Goal: Task Accomplishment & Management: Complete application form

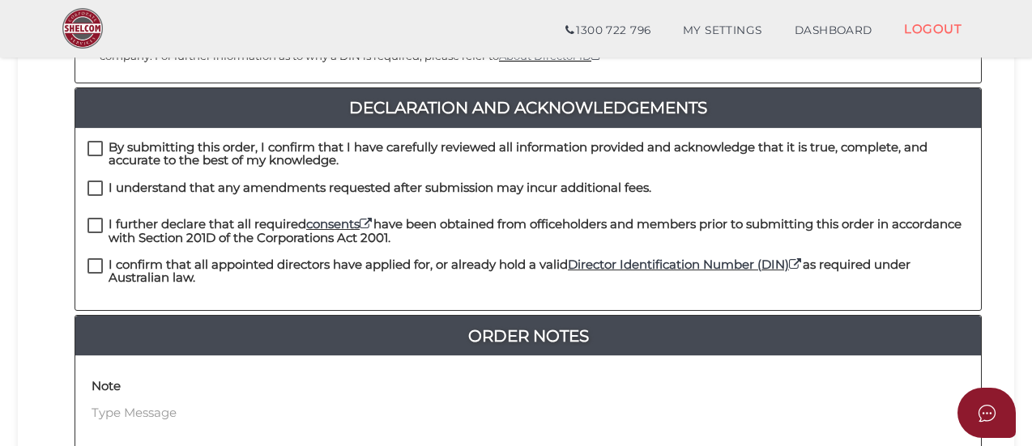
scroll to position [415, 0]
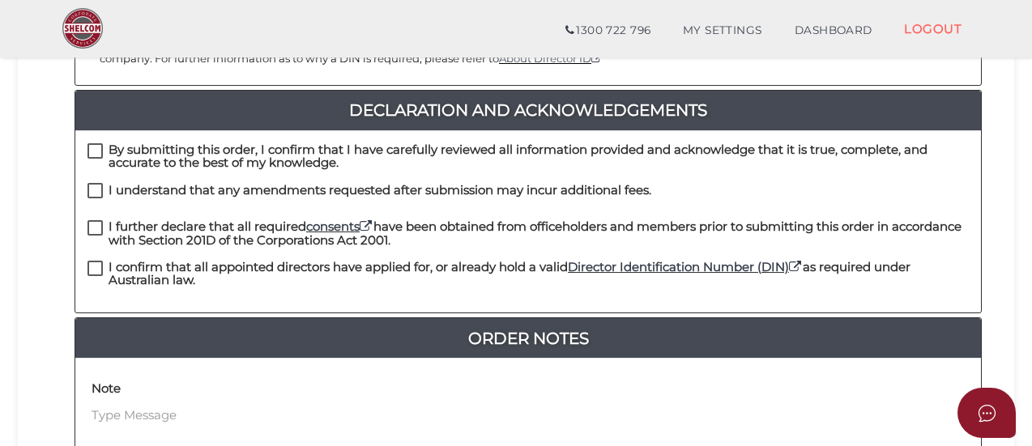
click at [105, 143] on label "By submitting this order, I confirm that I have carefully reviewed all informat…" at bounding box center [527, 153] width 881 height 20
checkbox input "true"
click at [96, 184] on label "I understand that any amendments requested after submission may incur additiona…" at bounding box center [369, 194] width 564 height 20
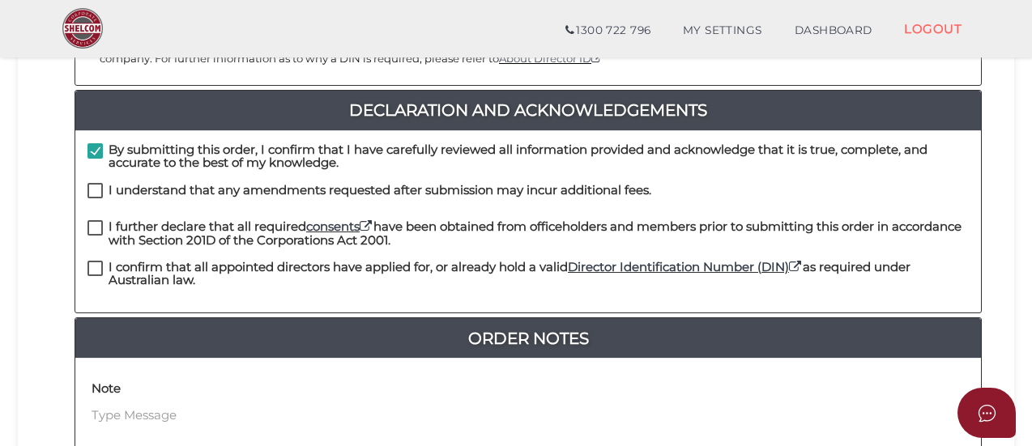
checkbox input "true"
click at [91, 220] on label "I further declare that all required consents have been obtained from officehold…" at bounding box center [527, 230] width 881 height 20
checkbox input "true"
click at [92, 261] on label "I confirm that all appointed directors have applied for, or already hold a vali…" at bounding box center [527, 271] width 881 height 20
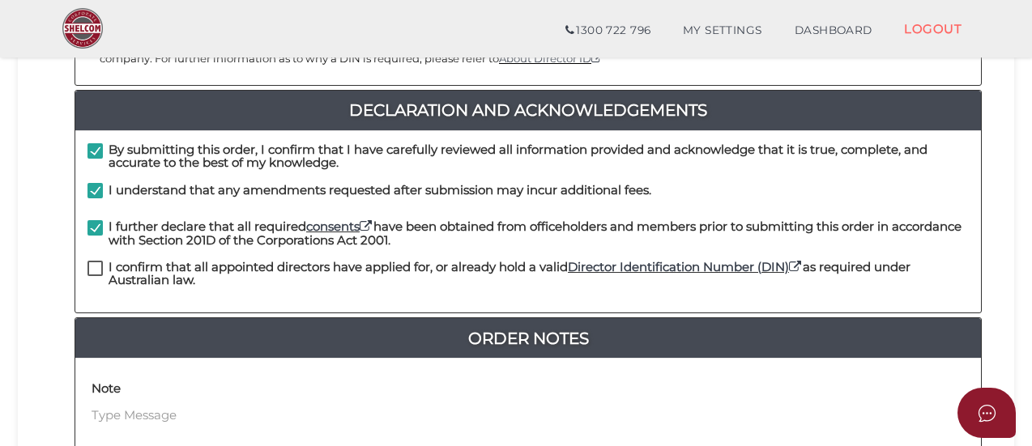
checkbox input "true"
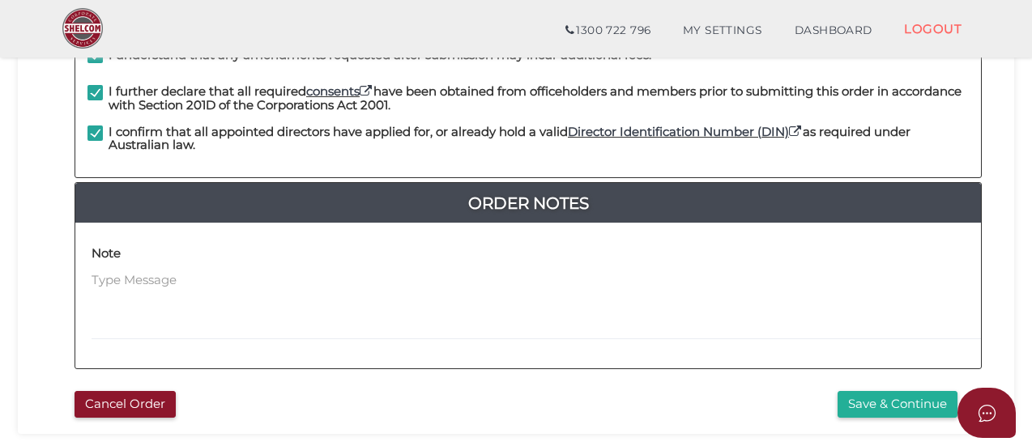
scroll to position [556, 0]
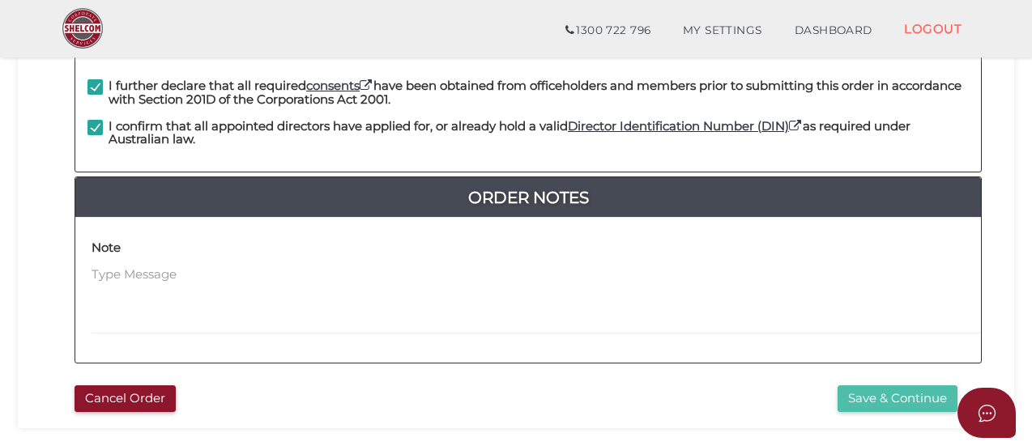
click at [928, 386] on button "Save & Continue" at bounding box center [898, 399] width 120 height 27
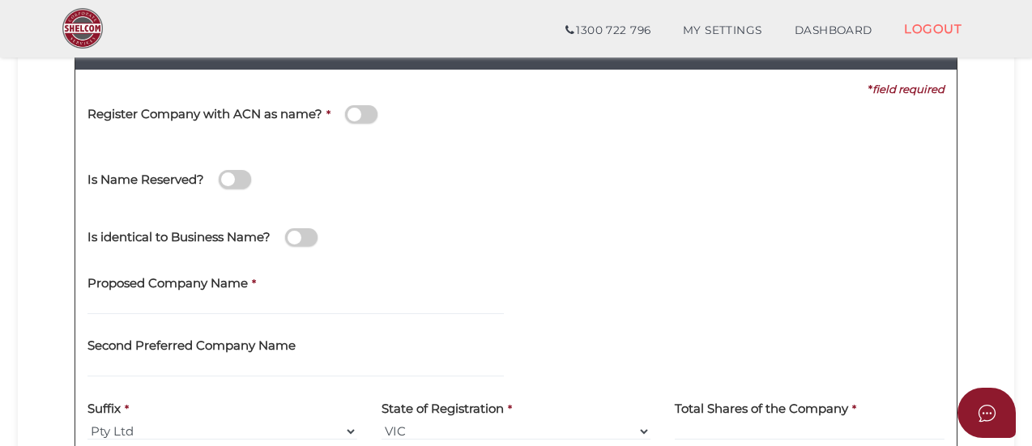
scroll to position [214, 0]
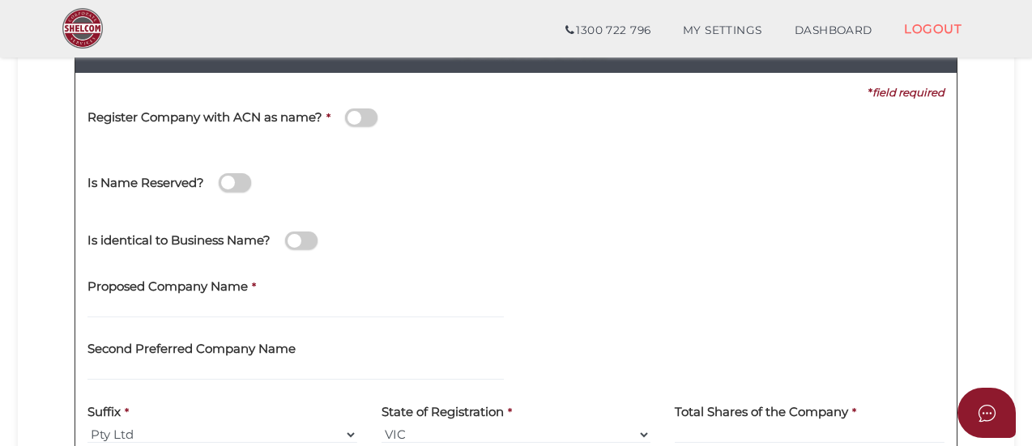
click at [129, 298] on label "Proposed Company Name" at bounding box center [167, 283] width 160 height 33
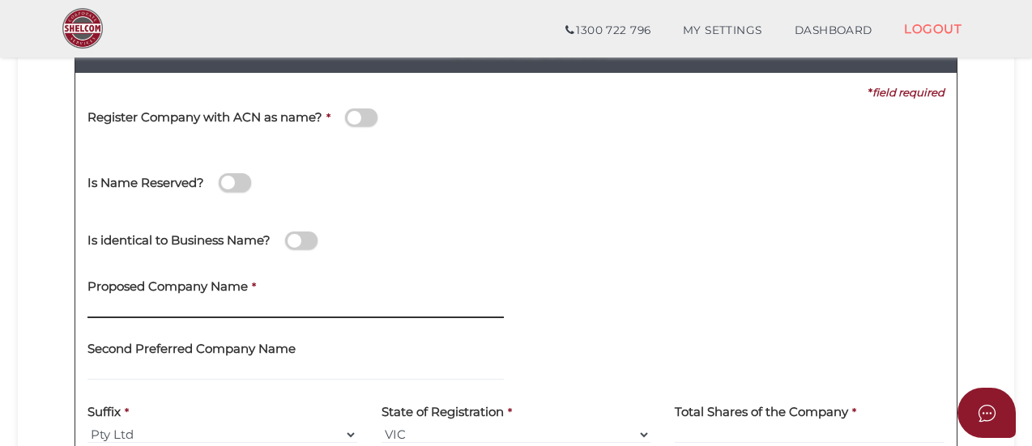
click at [122, 306] on input "text" at bounding box center [295, 310] width 416 height 18
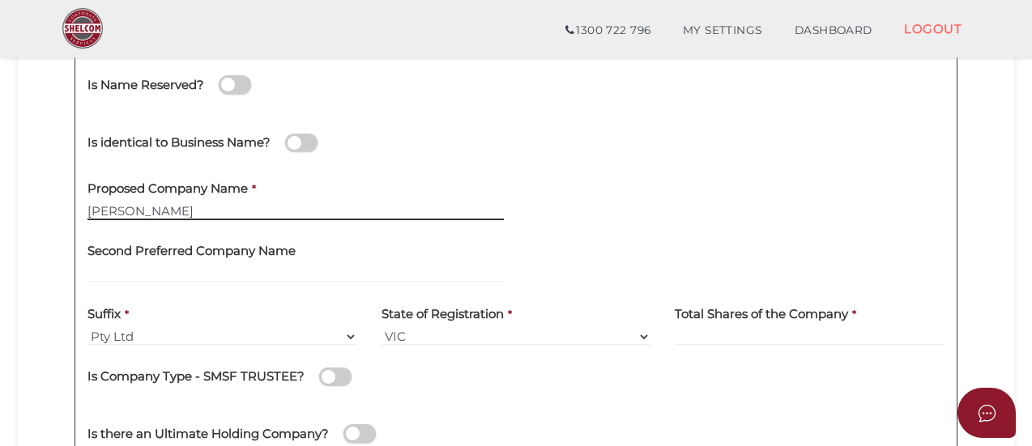
scroll to position [361, 0]
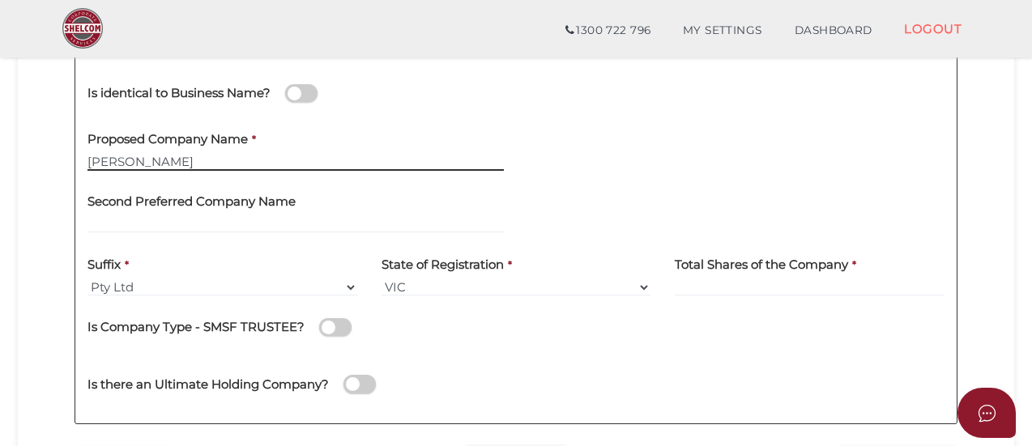
type input "G Dhiman"
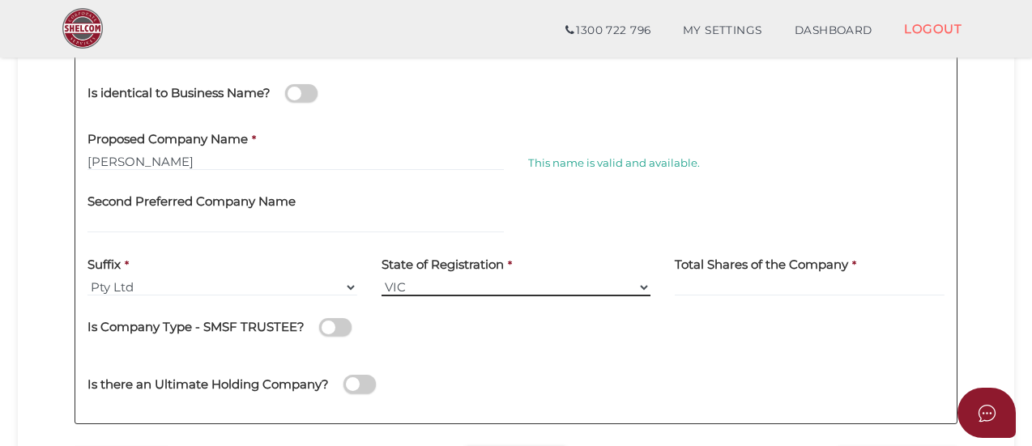
click at [410, 286] on select "VIC ACT NSW NT QLD TAS WA SA" at bounding box center [517, 288] width 270 height 18
select select "QLD"
click at [382, 279] on select "VIC ACT NSW NT QLD TAS WA SA" at bounding box center [517, 288] width 270 height 18
click at [685, 284] on input at bounding box center [810, 288] width 270 height 18
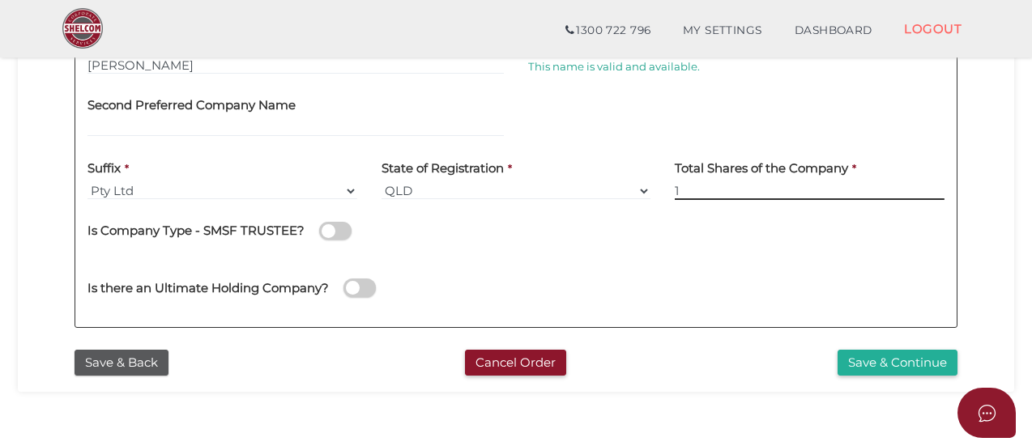
scroll to position [463, 0]
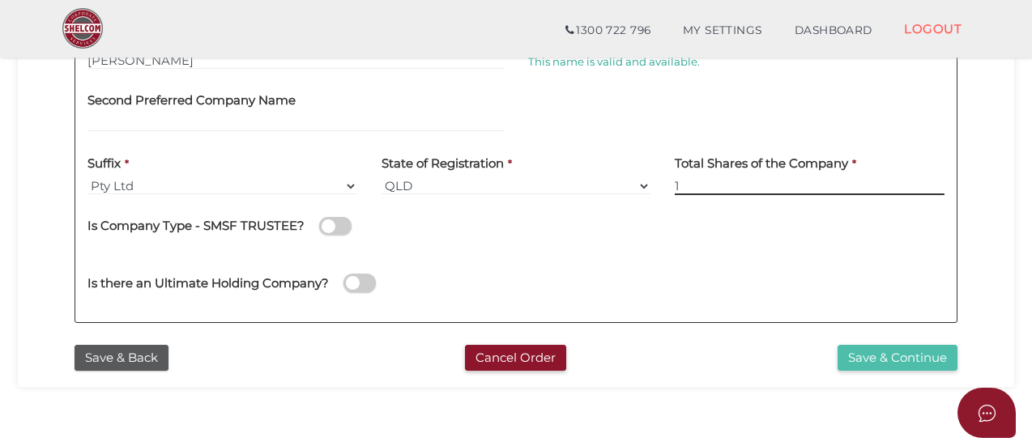
type input "1"
click at [853, 354] on button "Save & Continue" at bounding box center [898, 358] width 120 height 27
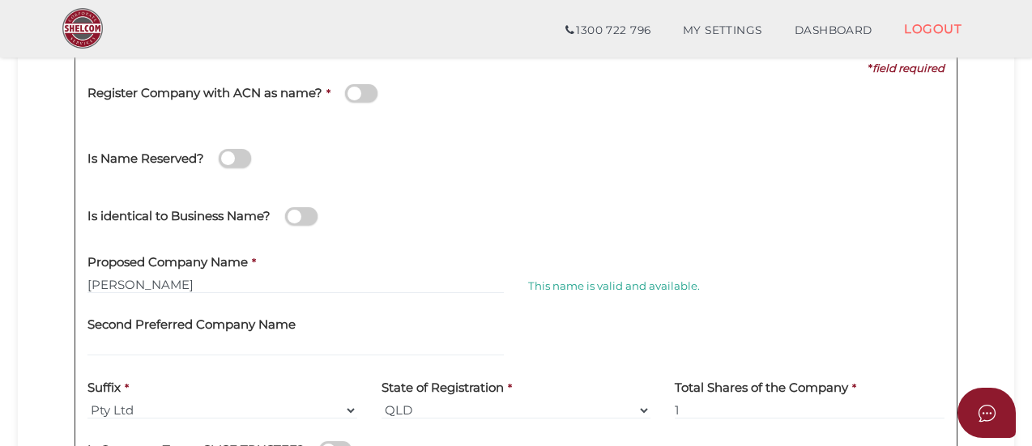
scroll to position [234, 0]
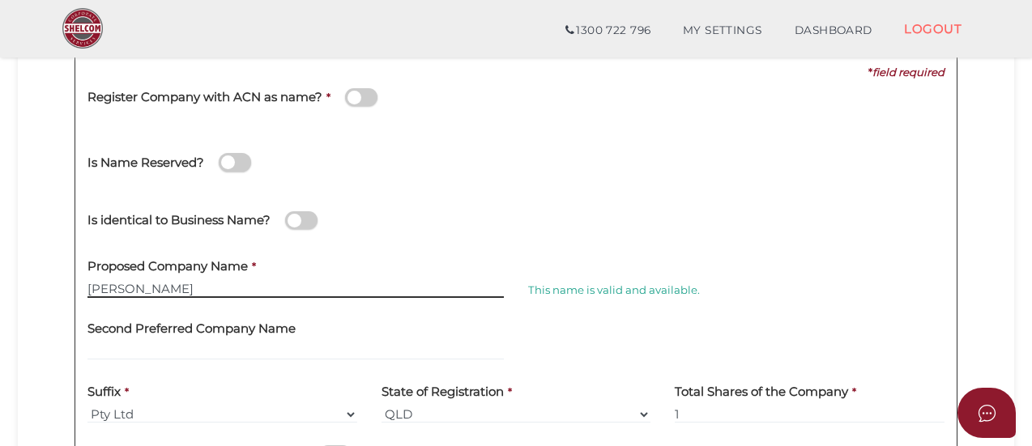
click at [149, 295] on input "G Dhiman" at bounding box center [295, 289] width 416 height 18
type input "G"
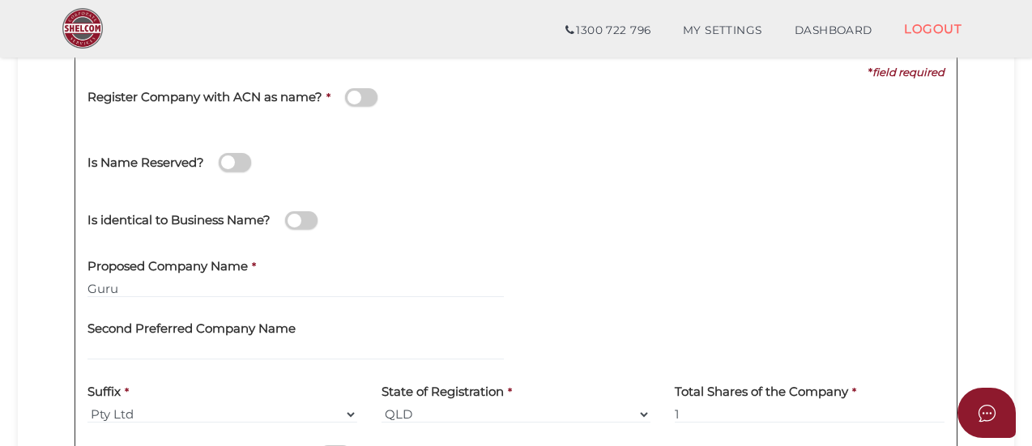
click at [341, 331] on div "Second Preferred Company Name" at bounding box center [295, 335] width 416 height 51
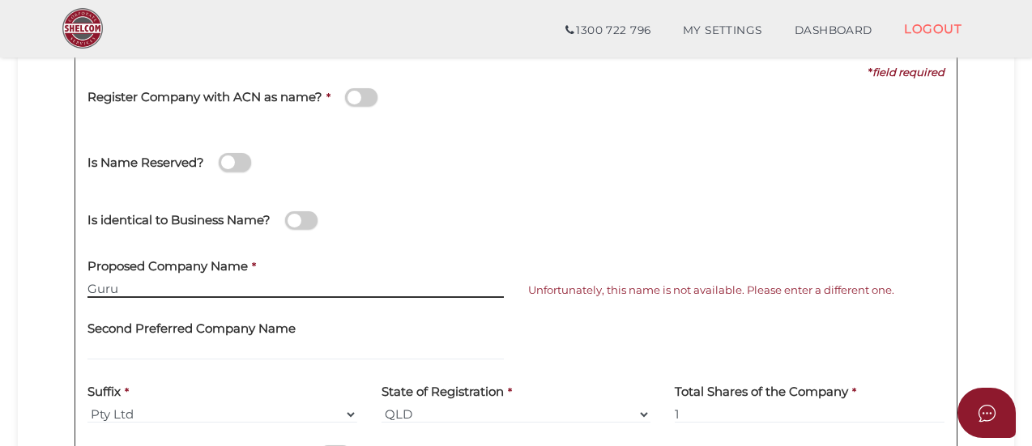
click at [120, 288] on input "Guru" at bounding box center [295, 289] width 416 height 18
type input "G Dhiman"
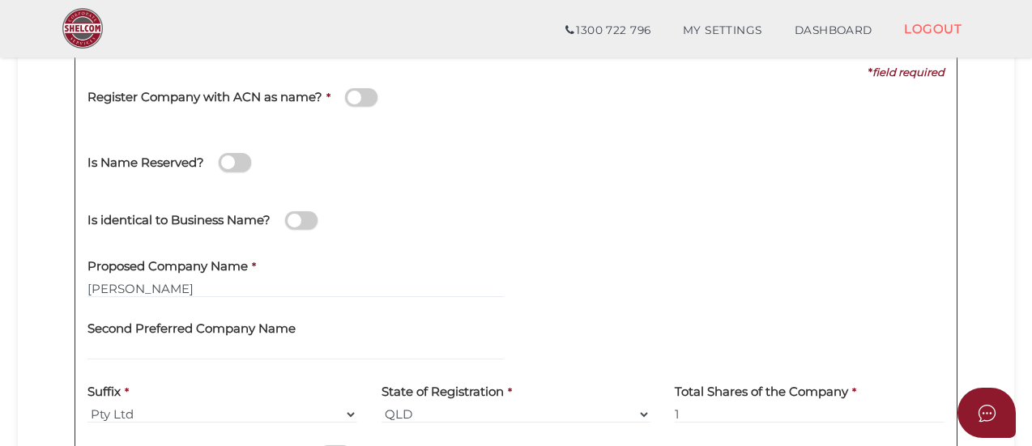
click at [209, 369] on div "Second Preferred Company Name" at bounding box center [295, 341] width 441 height 63
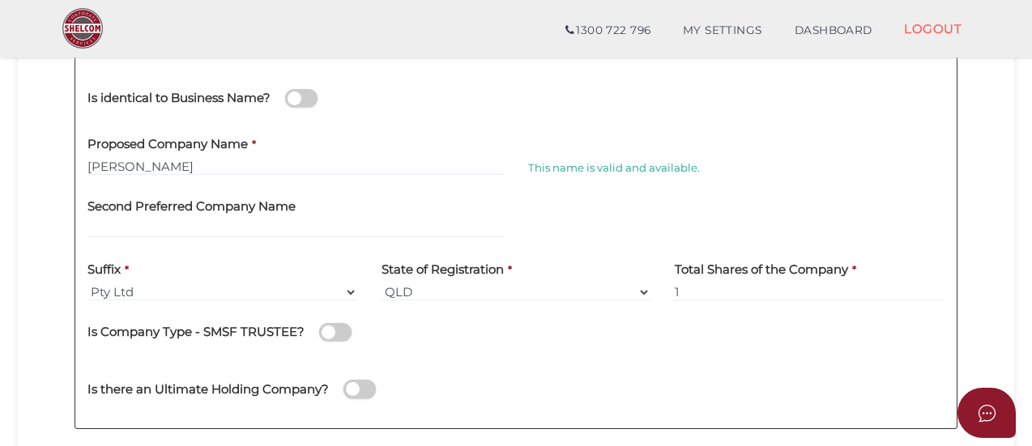
scroll to position [357, 0]
click at [419, 157] on input "G Dhiman" at bounding box center [295, 166] width 416 height 18
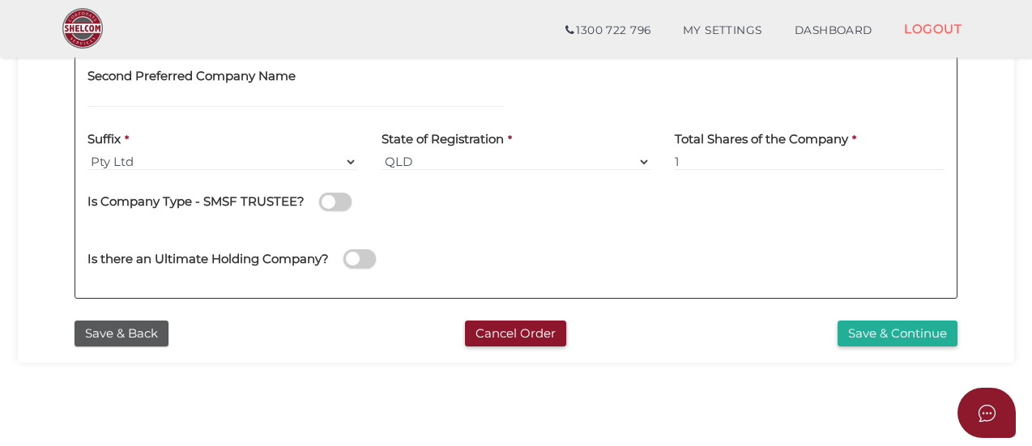
scroll to position [489, 0]
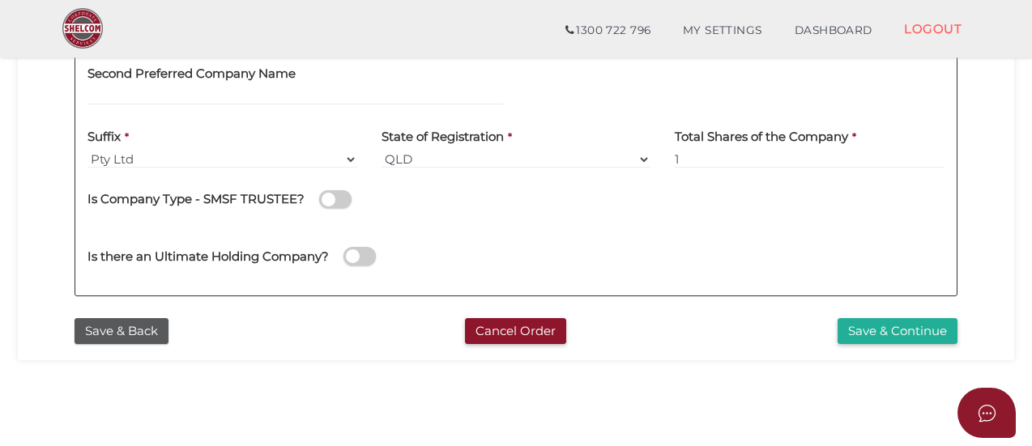
click at [335, 369] on section "Company Registration c43a8df300594f44da088875668a553e 1 REGISTRATION REQUIREMEN…" at bounding box center [516, 57] width 1032 height 1007
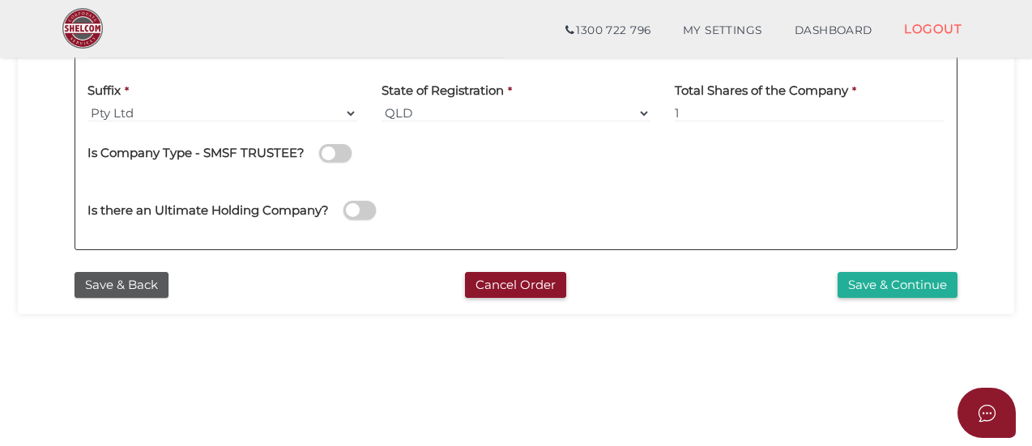
scroll to position [539, 0]
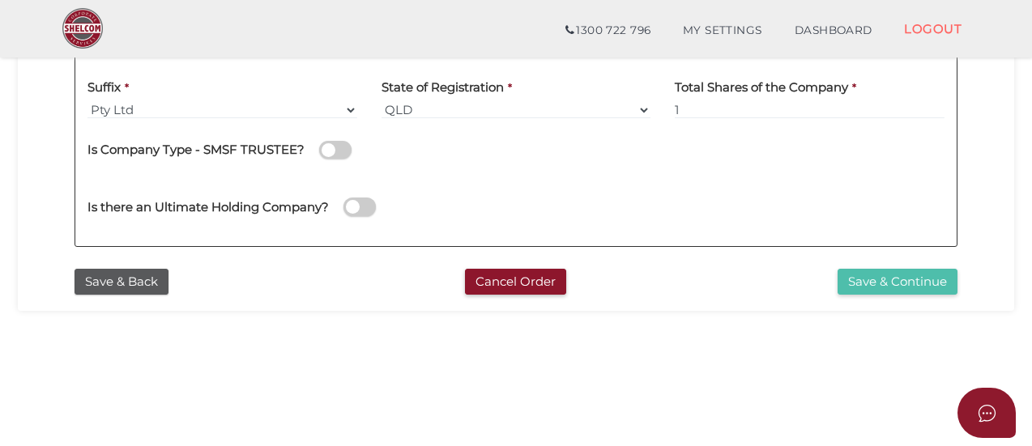
click at [886, 290] on button "Save & Continue" at bounding box center [898, 282] width 120 height 27
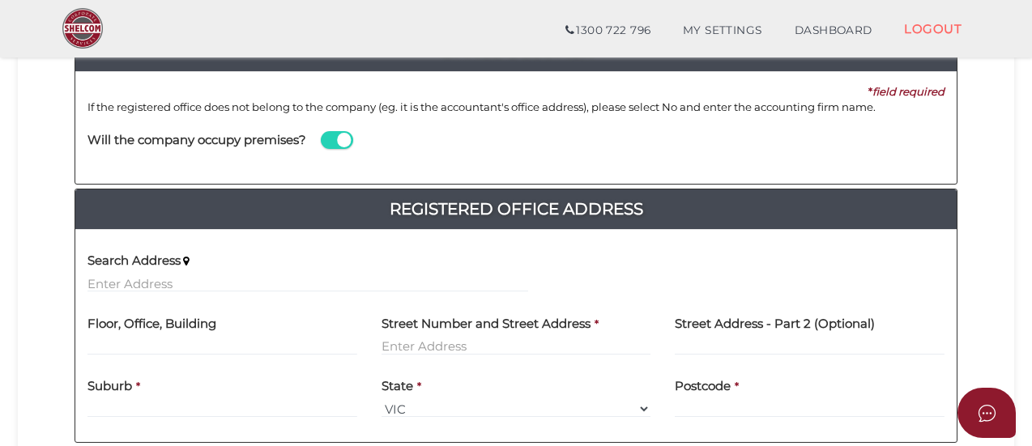
scroll to position [228, 0]
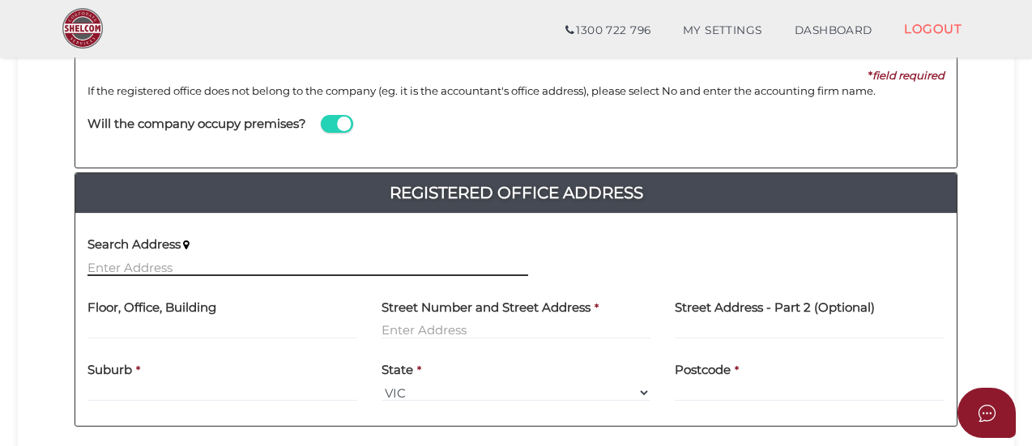
click at [185, 259] on input "text" at bounding box center [307, 267] width 441 height 18
paste input "[STREET_ADDRESS]"
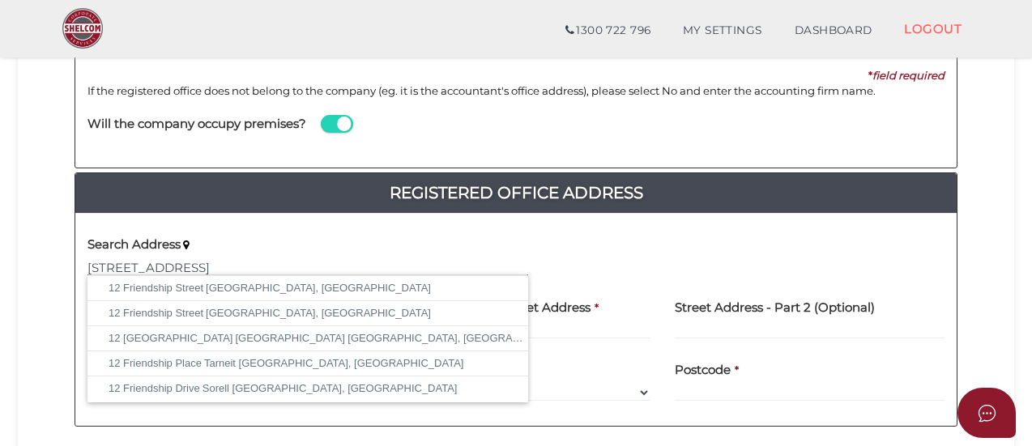
type input "[STREET_ADDRESS]"
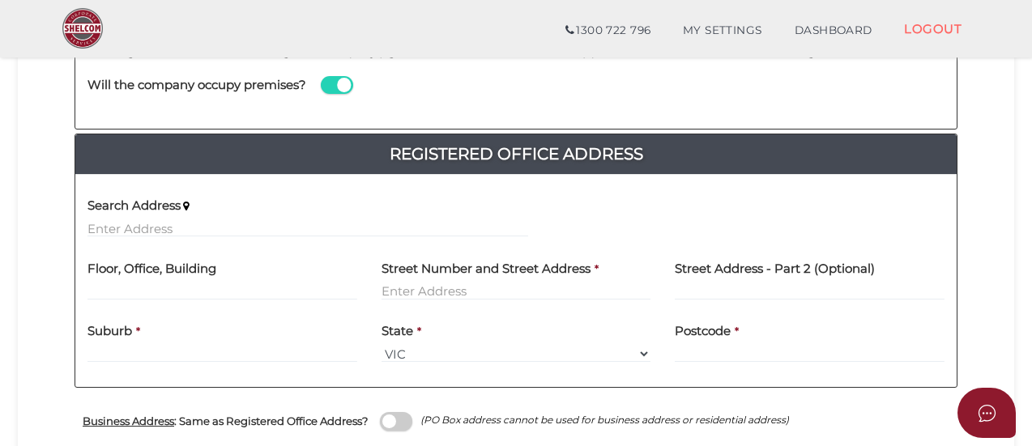
scroll to position [271, 0]
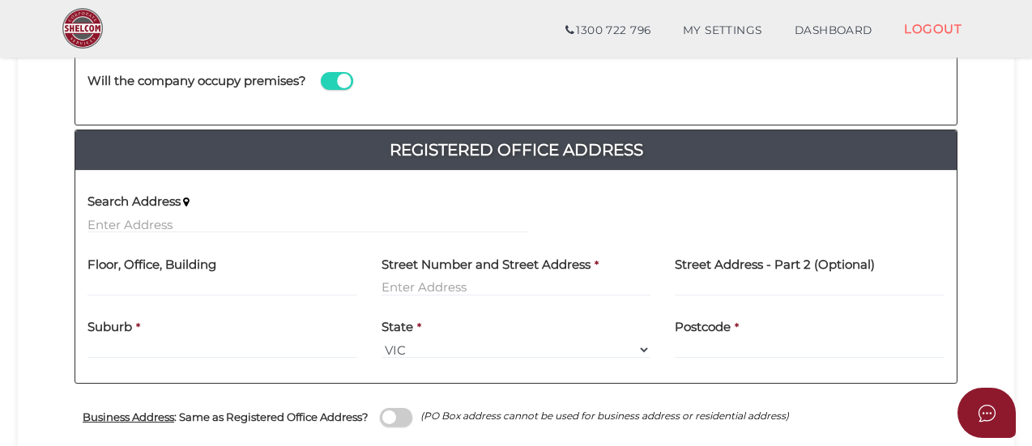
click at [418, 275] on label "Street Number and Street Address" at bounding box center [486, 261] width 209 height 33
click at [418, 279] on input "text" at bounding box center [517, 288] width 270 height 18
paste input "[STREET_ADDRESS]"
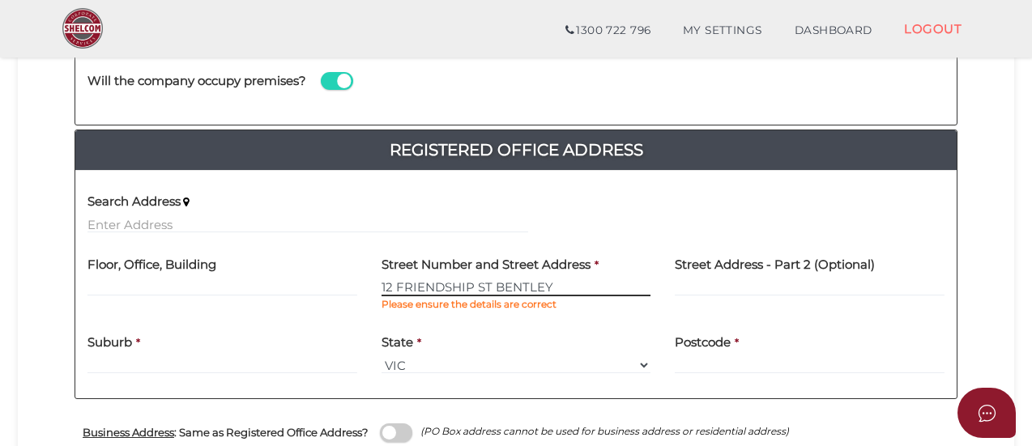
type input "12 FRIENDSHIP ST BENTLEY"
drag, startPoint x: 569, startPoint y: 289, endPoint x: 353, endPoint y: 297, distance: 215.7
click at [353, 297] on div "Floor, Office, Building [GEOGRAPHIC_DATA] Address * [STREET_ADDRESS] Please ens…" at bounding box center [515, 284] width 881 height 78
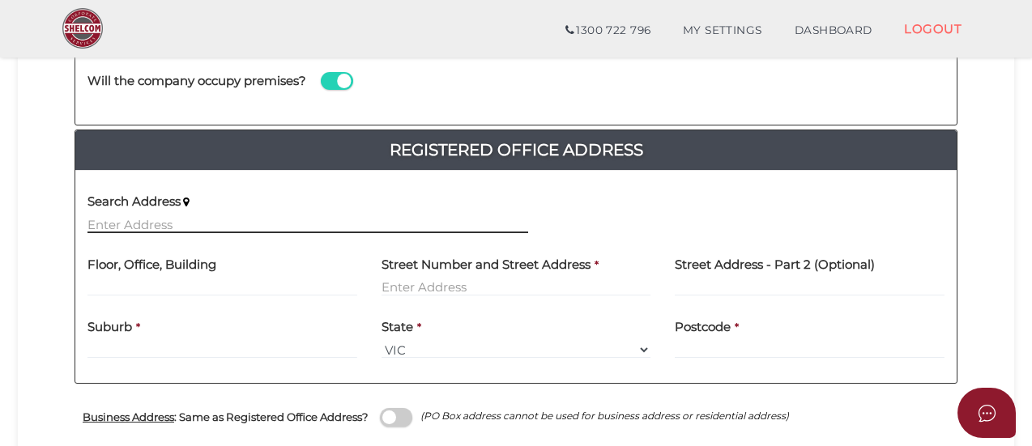
click at [156, 224] on input "text" at bounding box center [307, 225] width 441 height 18
paste input "12 FRIENDSHIP ST BENTLEY"
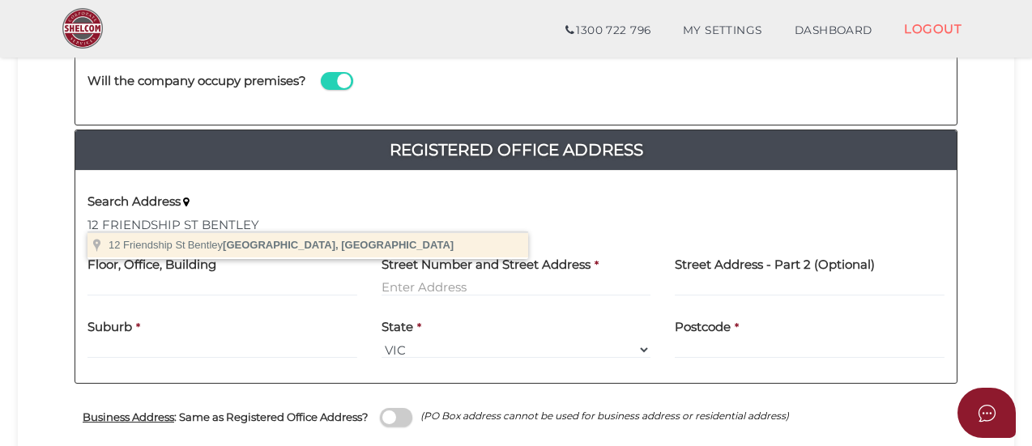
type input "[STREET_ADDRESS]"
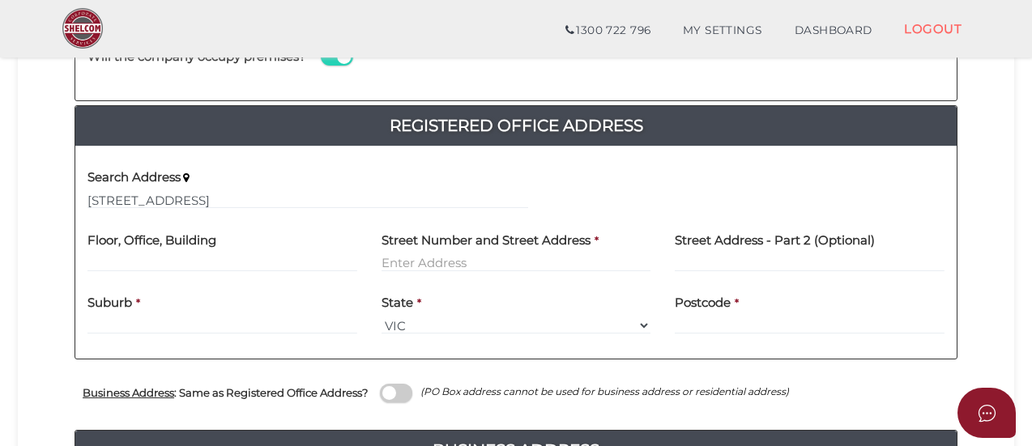
scroll to position [329, 0]
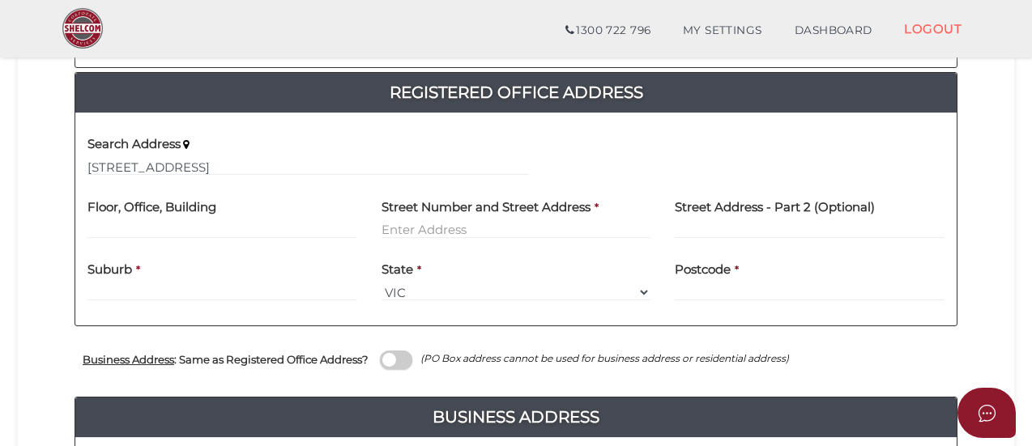
select select
click at [241, 166] on input "text" at bounding box center [307, 167] width 441 height 18
paste input "12 FRIENDSHIP ST BENTLEY"
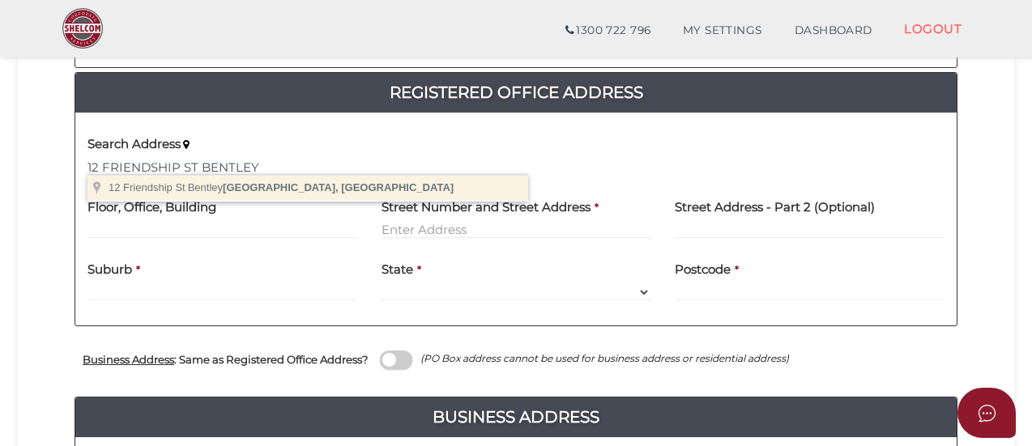
type input "12 Friendship St, Bentley Park QLD, Australia"
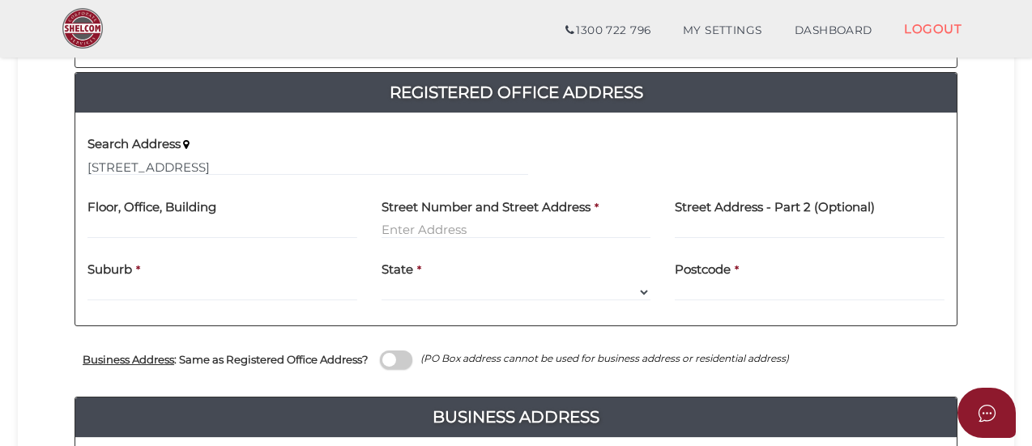
type input "[STREET_ADDRESS]"
type input "[GEOGRAPHIC_DATA]"
select select "QLD"
type input "4869"
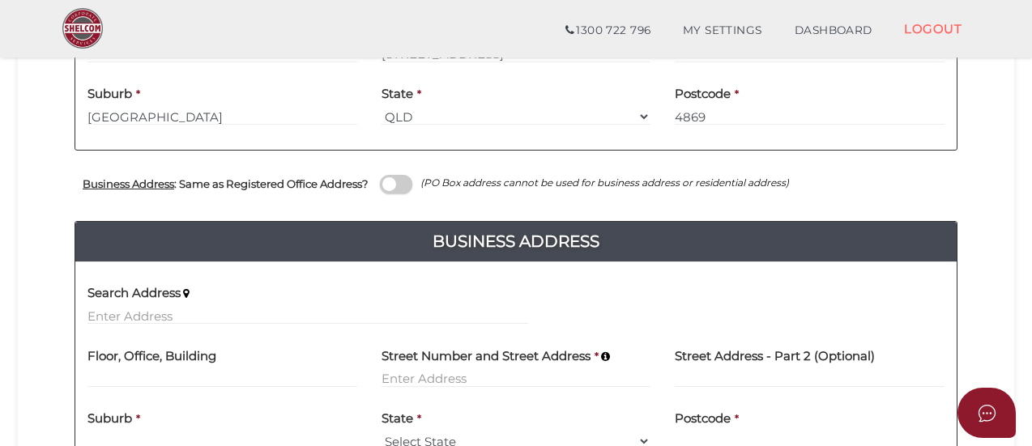
scroll to position [507, 0]
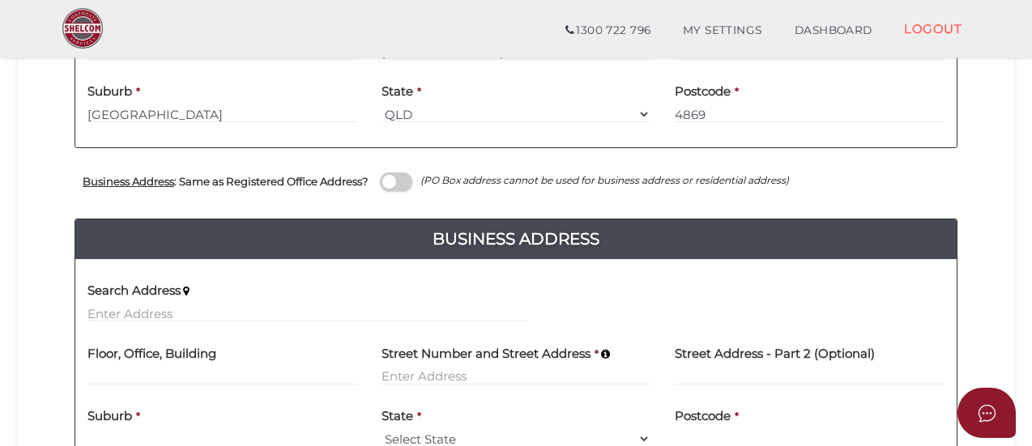
click at [402, 184] on span at bounding box center [396, 182] width 32 height 19
click at [0, 0] on input "checkbox" at bounding box center [0, 0] width 0 height 0
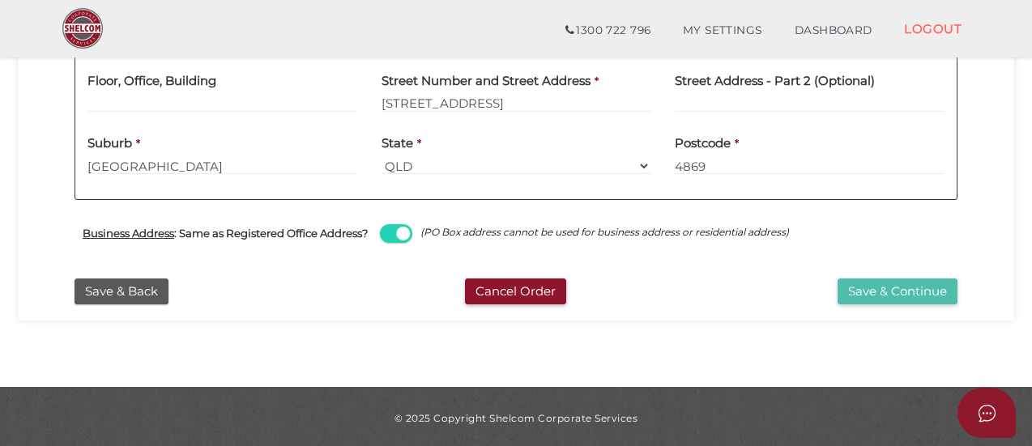
click at [866, 289] on button "Save & Continue" at bounding box center [898, 292] width 120 height 27
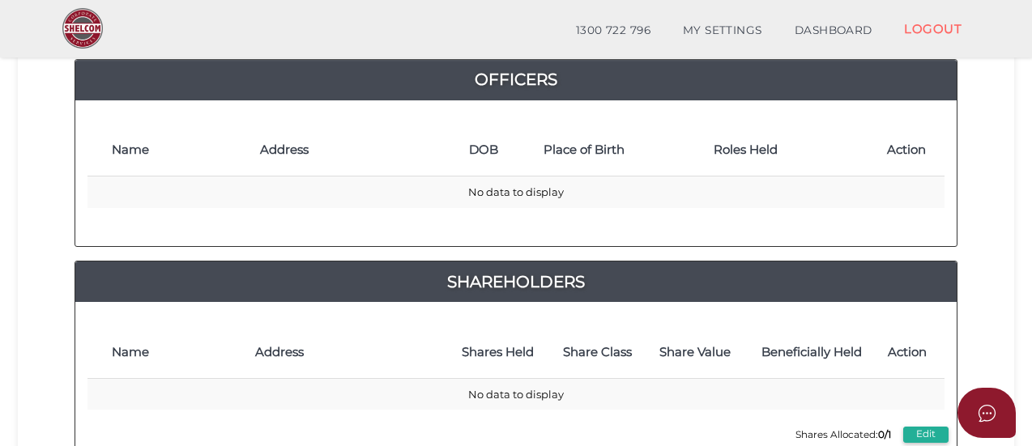
scroll to position [76, 0]
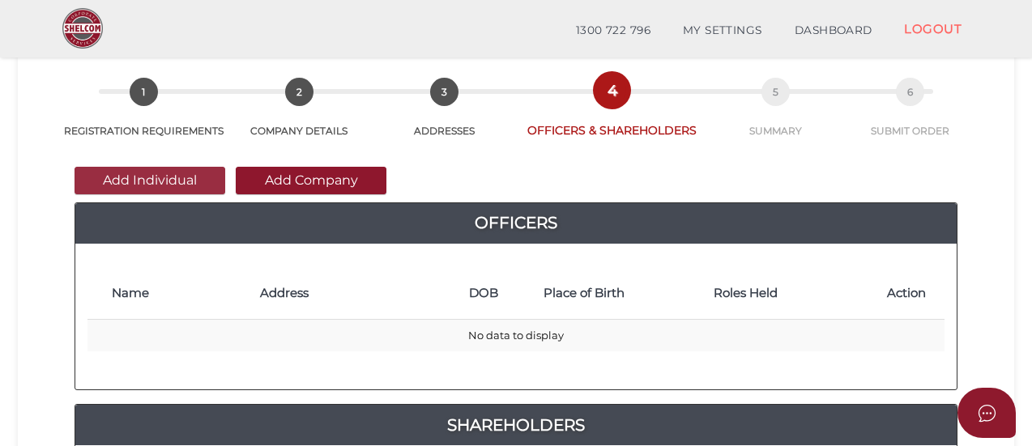
click at [165, 181] on button "Add Individual" at bounding box center [150, 181] width 151 height 28
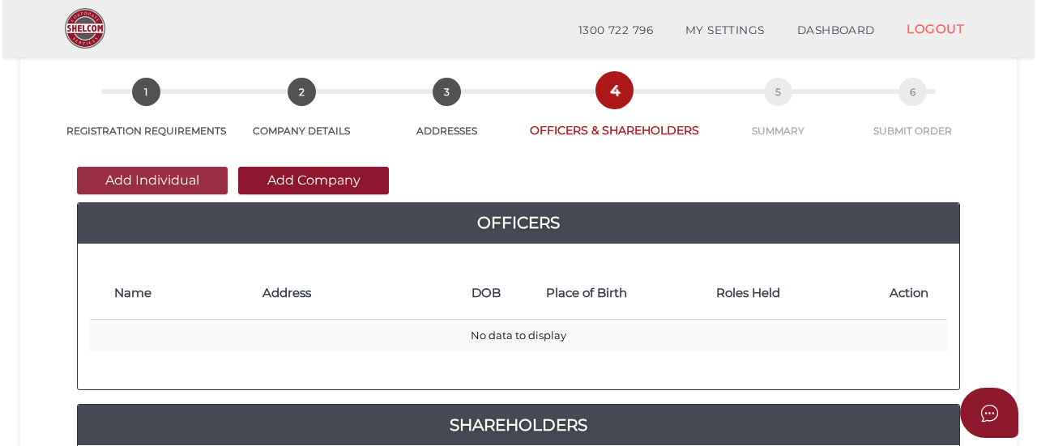
scroll to position [0, 0]
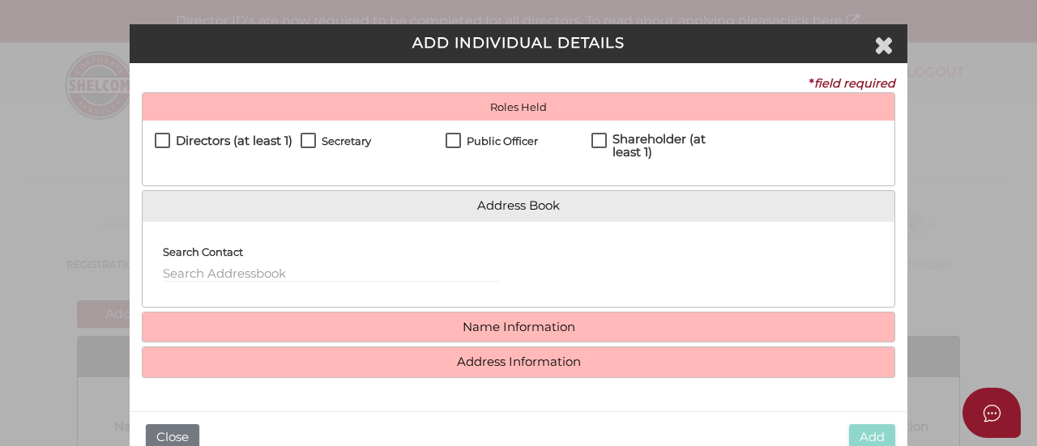
click at [170, 152] on label "Directors (at least 1)" at bounding box center [224, 144] width 138 height 20
checkbox input "true"
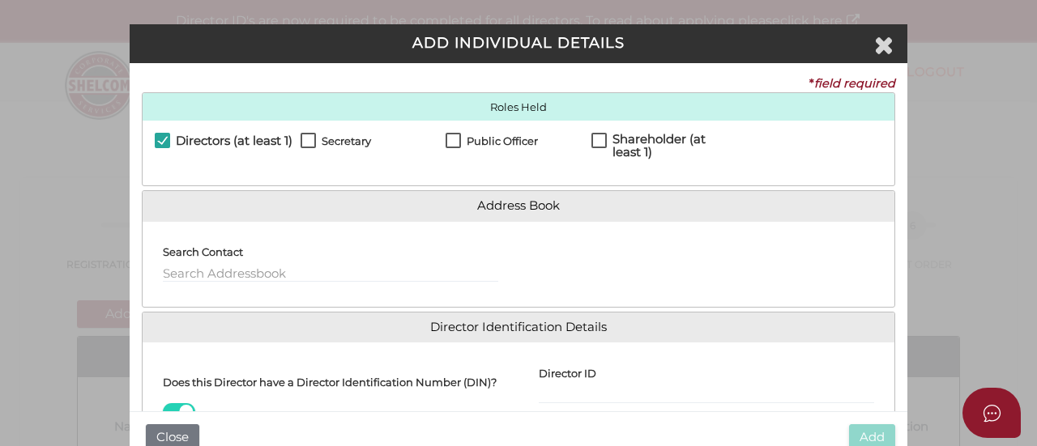
click at [305, 140] on label "Secretary" at bounding box center [336, 145] width 70 height 20
checkbox input "true"
click at [448, 140] on label "Public Officer" at bounding box center [492, 145] width 92 height 20
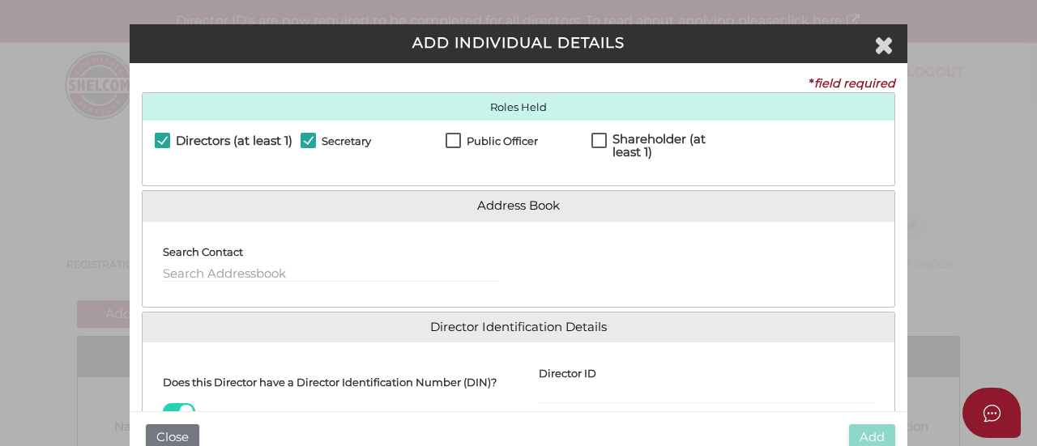
checkbox input "true"
click at [593, 143] on label "Shareholder (at least 1)" at bounding box center [664, 143] width 146 height 20
checkbox input "true"
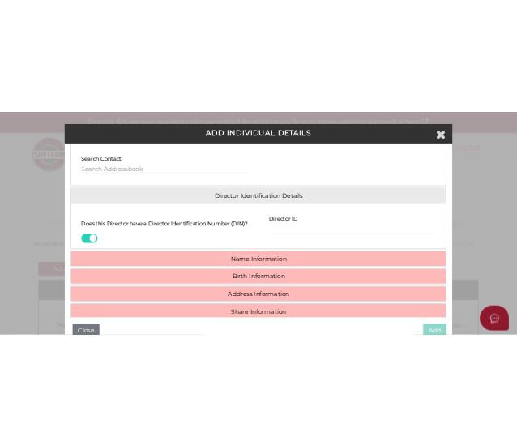
scroll to position [160, 0]
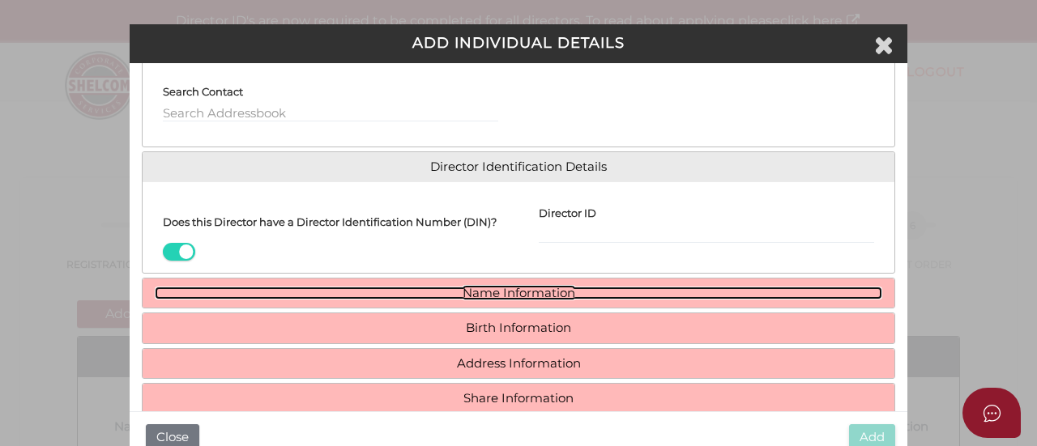
click at [514, 301] on link "Name Information" at bounding box center [519, 294] width 728 height 14
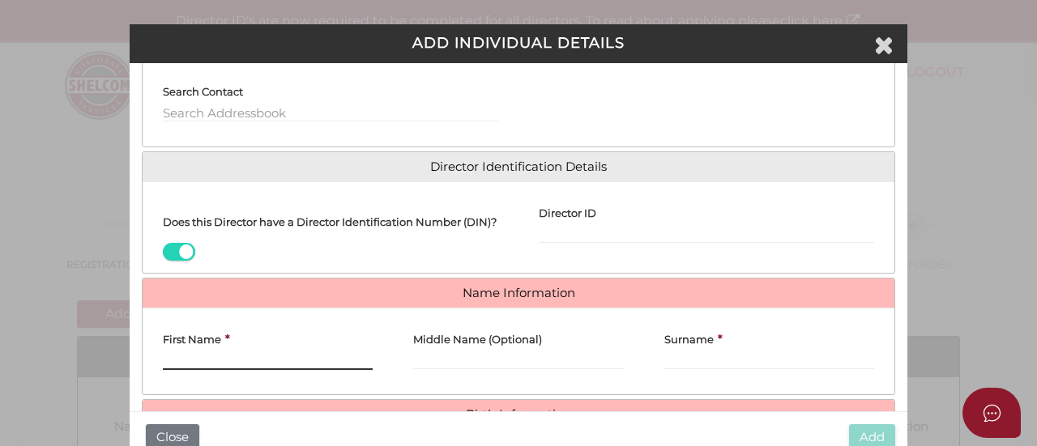
click at [250, 363] on input "First Name" at bounding box center [268, 361] width 210 height 18
paste input "GURSHARAN SINGH"
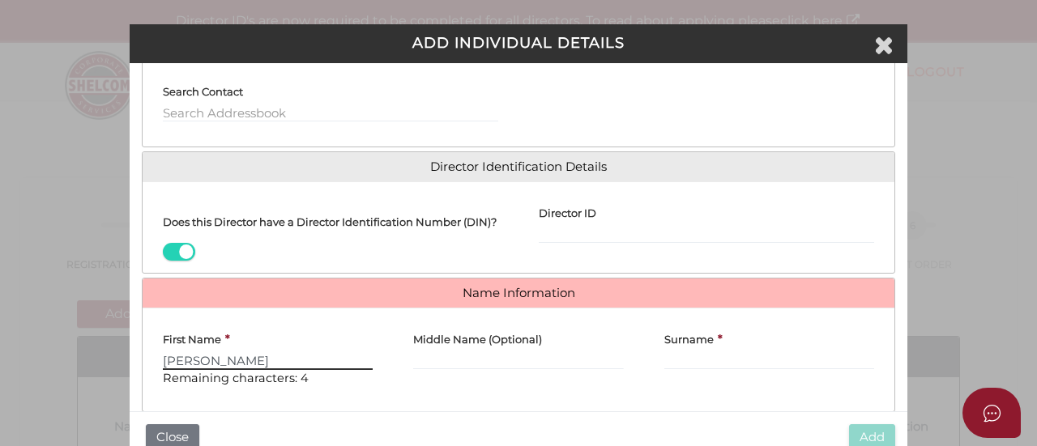
type input "GURSHARAN SINGH"
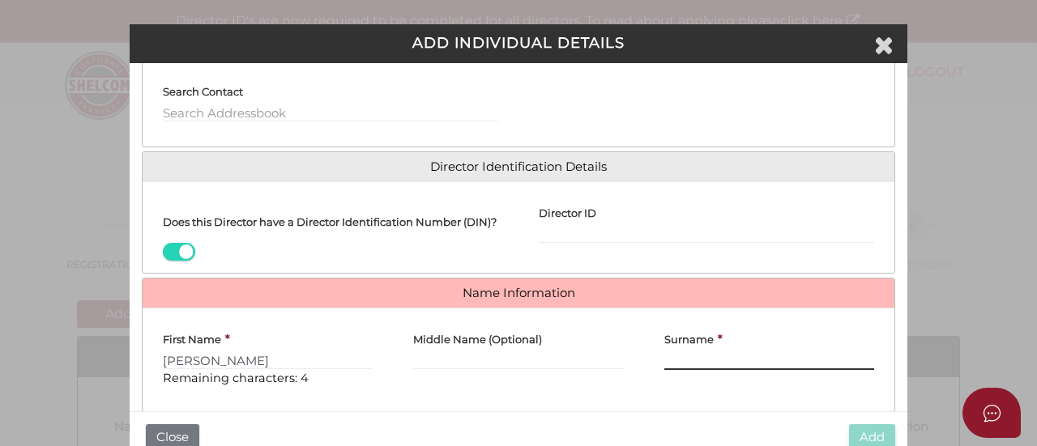
click at [673, 370] on input "Surname" at bounding box center [769, 361] width 210 height 18
click at [695, 370] on input "Surname" at bounding box center [769, 361] width 210 height 18
paste input "DHIMAN"
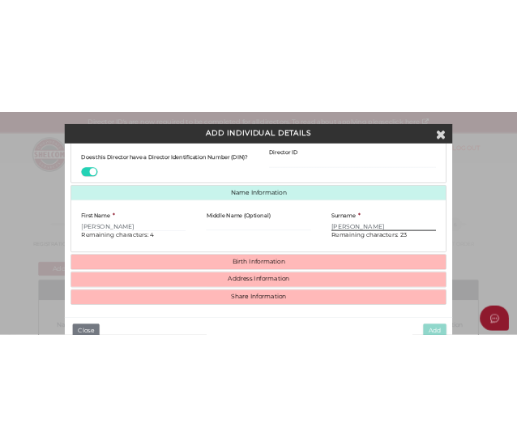
scroll to position [299, 0]
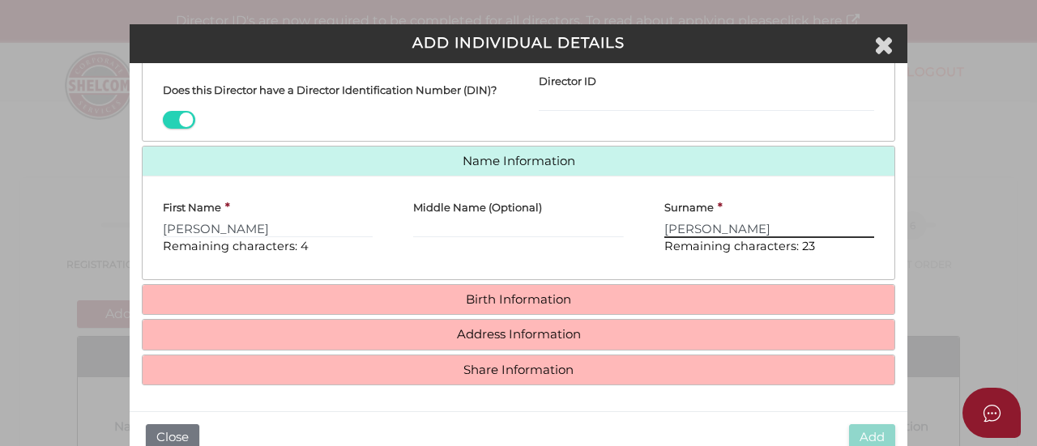
type input "DHIMAN"
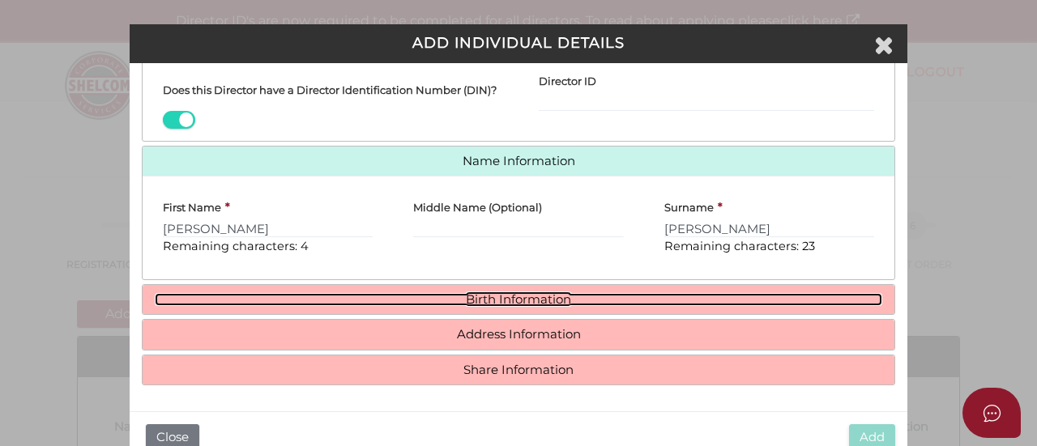
click at [512, 300] on link "Birth Information" at bounding box center [519, 300] width 728 height 14
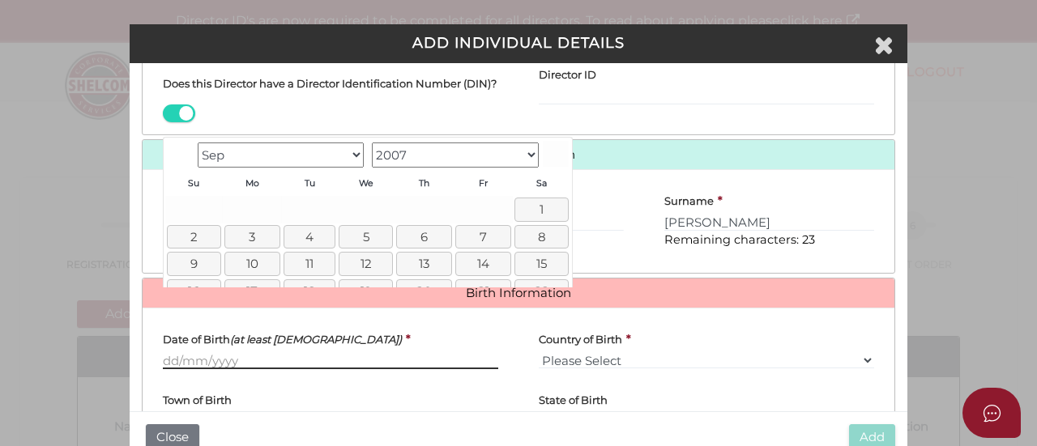
click at [224, 367] on input "Date of Birth (at least 18 years old)" at bounding box center [330, 361] width 335 height 18
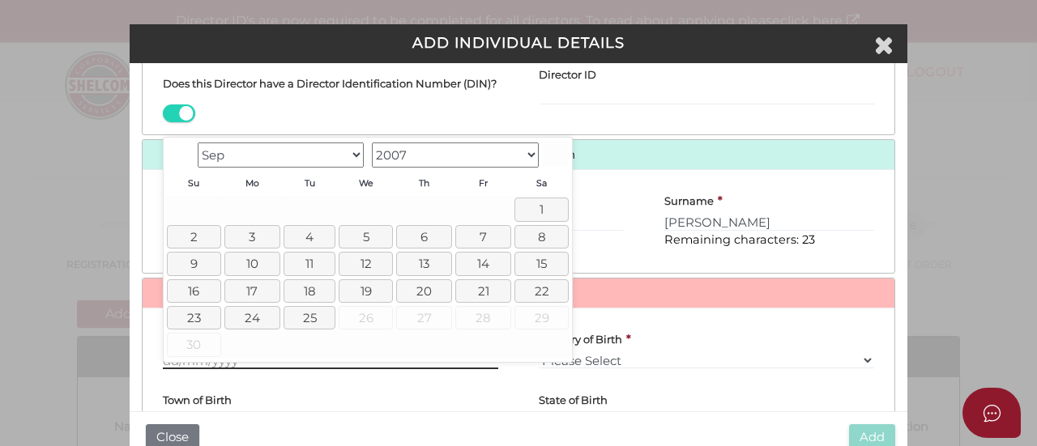
click at [205, 369] on input "Date of Birth (at least 18 years old)" at bounding box center [330, 361] width 335 height 18
paste input "10/09/1990"
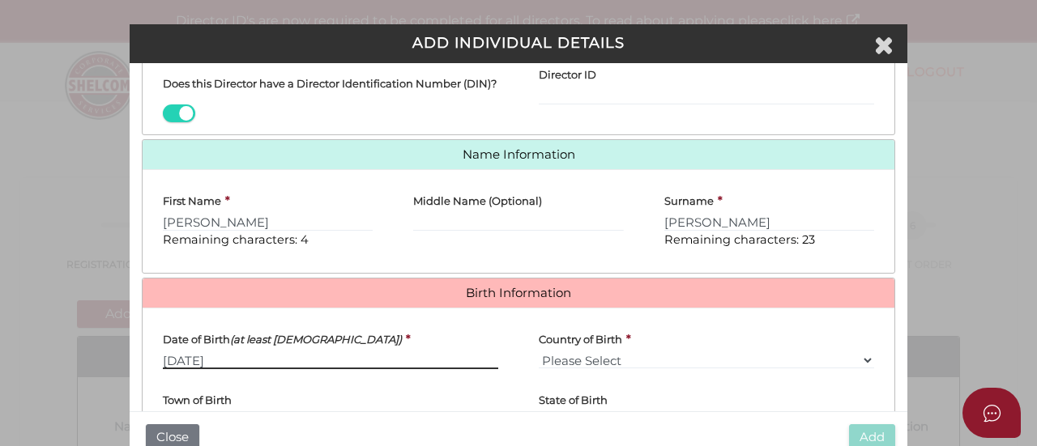
type input "10/09/1990"
click at [600, 352] on label "Country of Birth" at bounding box center [580, 336] width 83 height 31
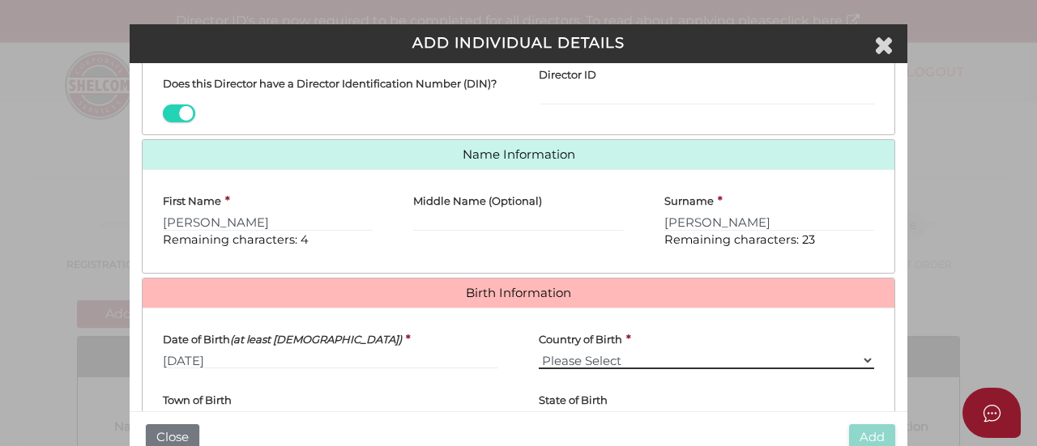
click at [600, 356] on select "Please Select v Australia Afghanistan Albania Algeria American Samoa Andorra An…" at bounding box center [706, 361] width 335 height 18
click at [583, 367] on select "Please Select v Australia Afghanistan Albania Algeria American Samoa Andorra An…" at bounding box center [706, 361] width 335 height 18
select select "India"
click at [539, 359] on select "Please Select v Australia Afghanistan Albania Algeria American Samoa Andorra An…" at bounding box center [706, 361] width 335 height 18
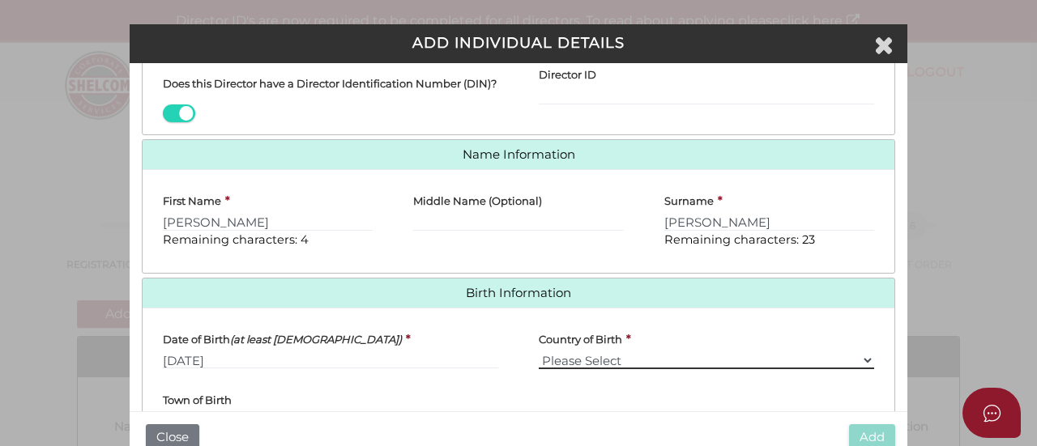
scroll to position [446, 0]
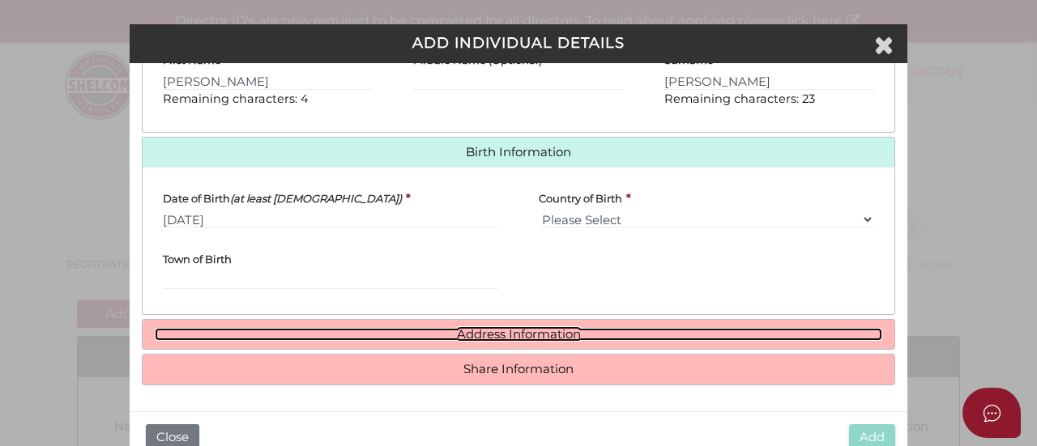
click at [473, 336] on link "Address Information" at bounding box center [519, 335] width 728 height 14
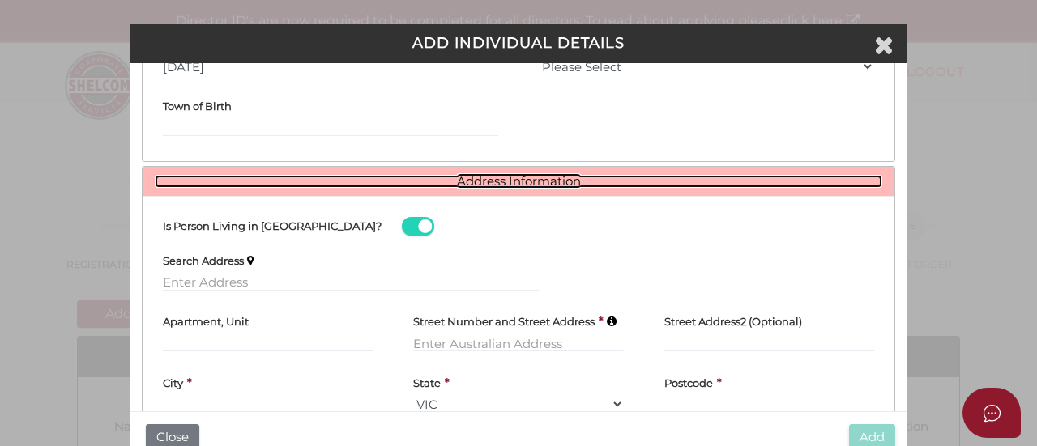
scroll to position [614, 0]
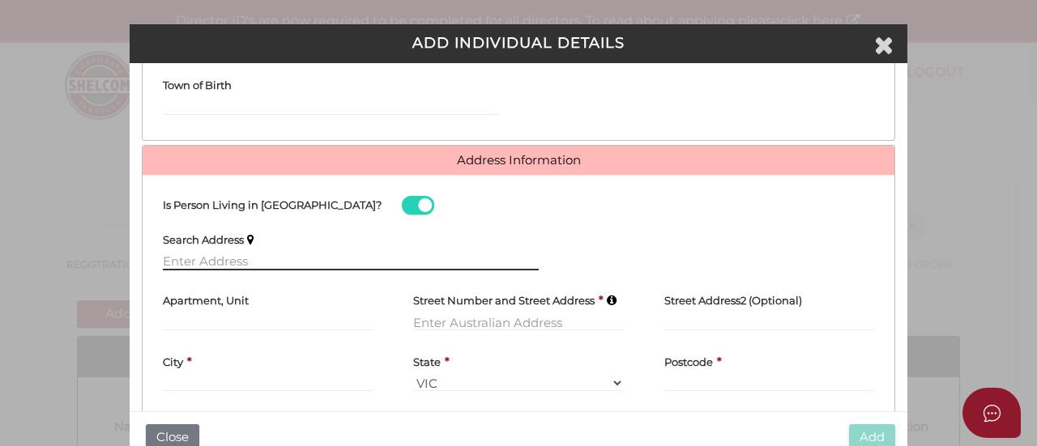
click at [220, 271] on input "text" at bounding box center [351, 262] width 376 height 18
paste input "12 FRIENDSHIP ST BENTLEY"
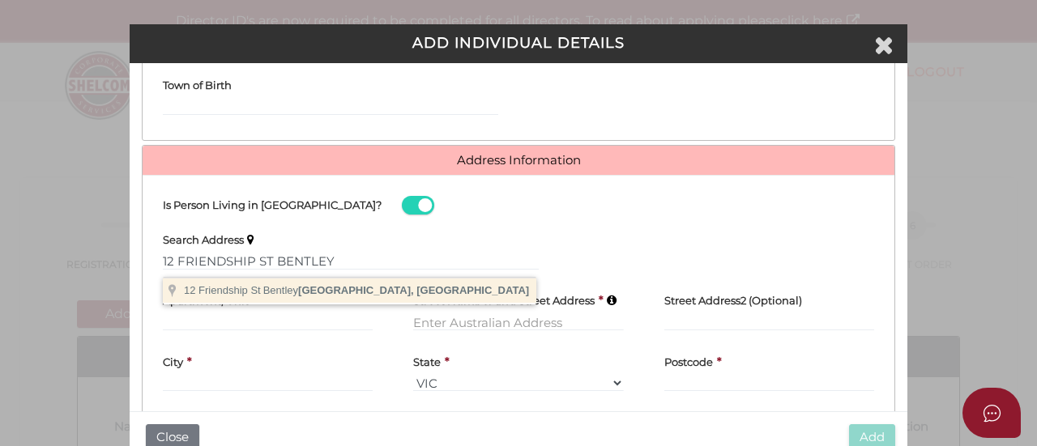
type input "12 Friendship St, Bentley Park QLD, Australia"
type input "12 Friendship Street"
type input "Bentley Park"
select select "QLD"
type input "4869"
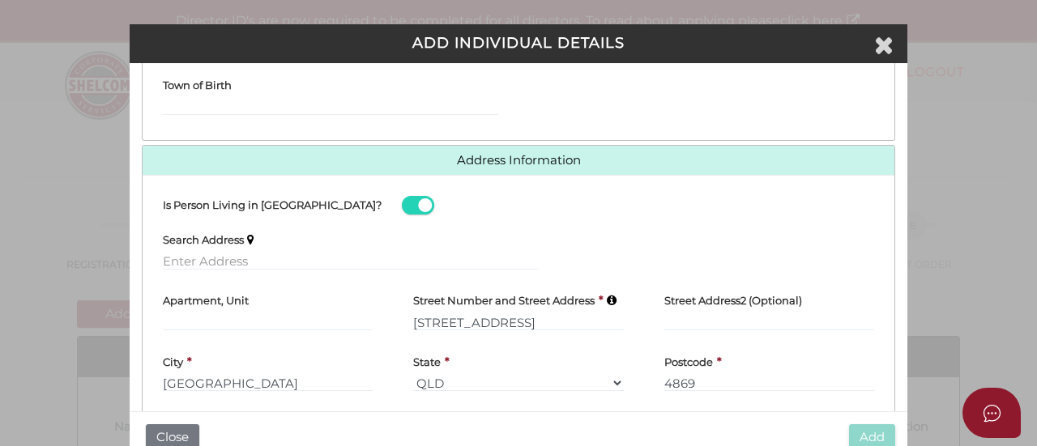
scroll to position [687, 0]
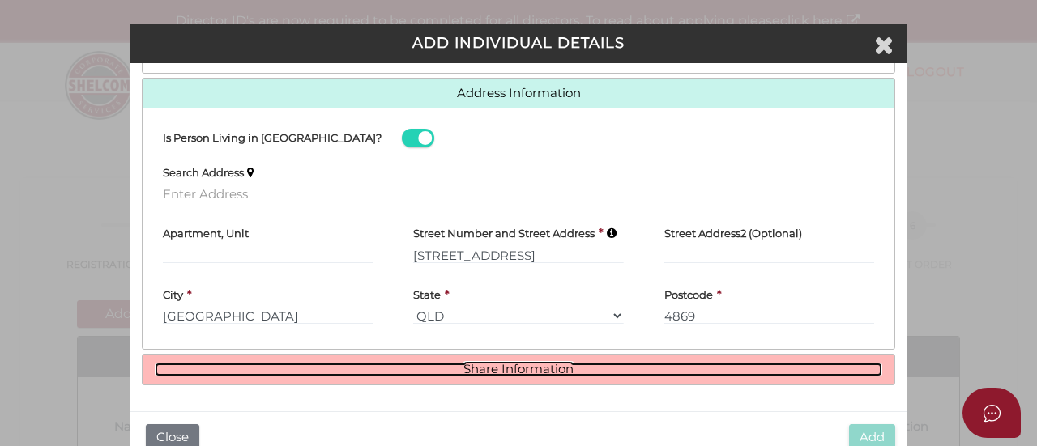
click at [506, 366] on link "Share Information" at bounding box center [519, 370] width 728 height 14
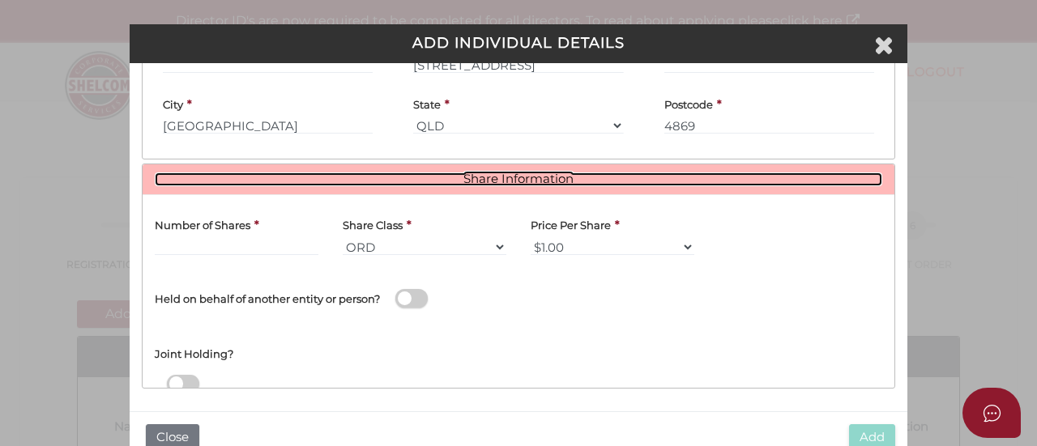
scroll to position [881, 0]
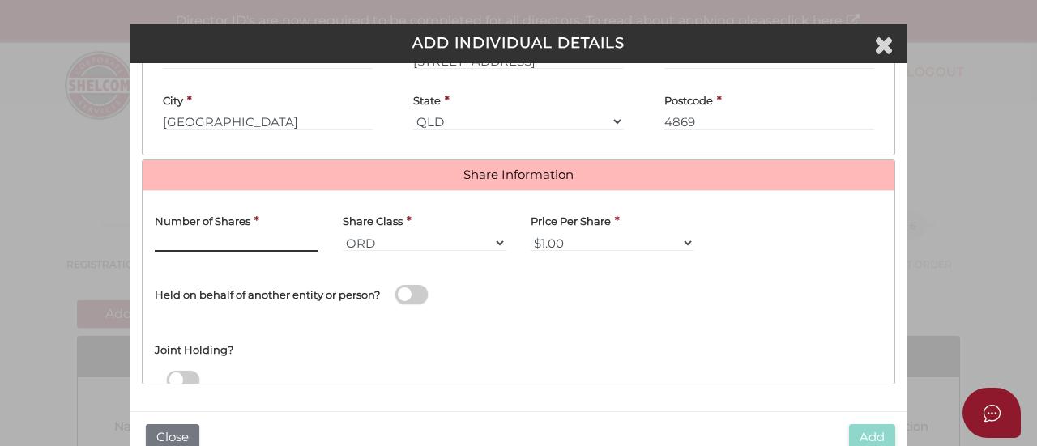
click at [274, 242] on input "text" at bounding box center [237, 243] width 164 height 18
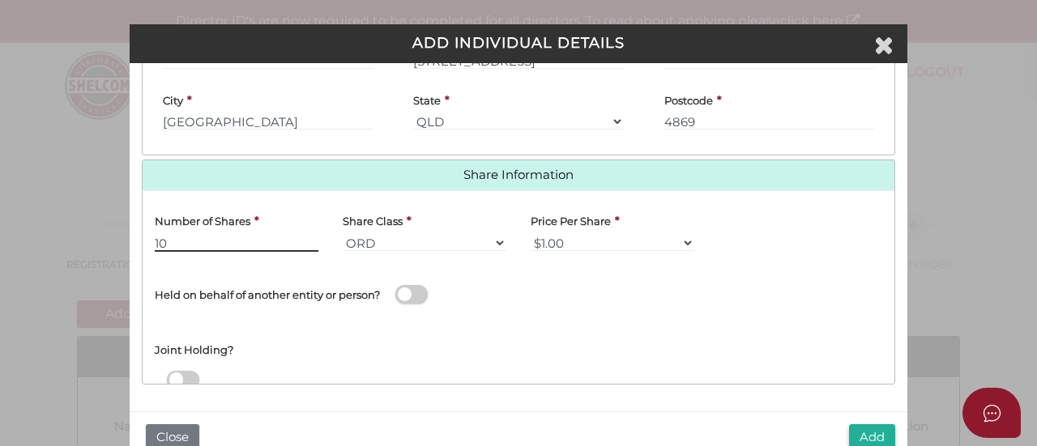
type input "10"
click at [574, 305] on div "Name of Entity *" at bounding box center [707, 291] width 376 height 55
click at [872, 433] on button "Add" at bounding box center [872, 438] width 46 height 27
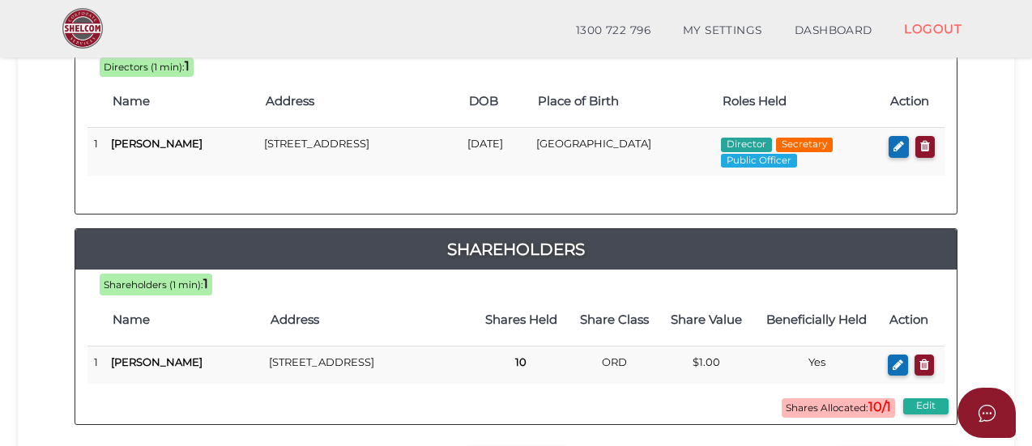
scroll to position [258, 0]
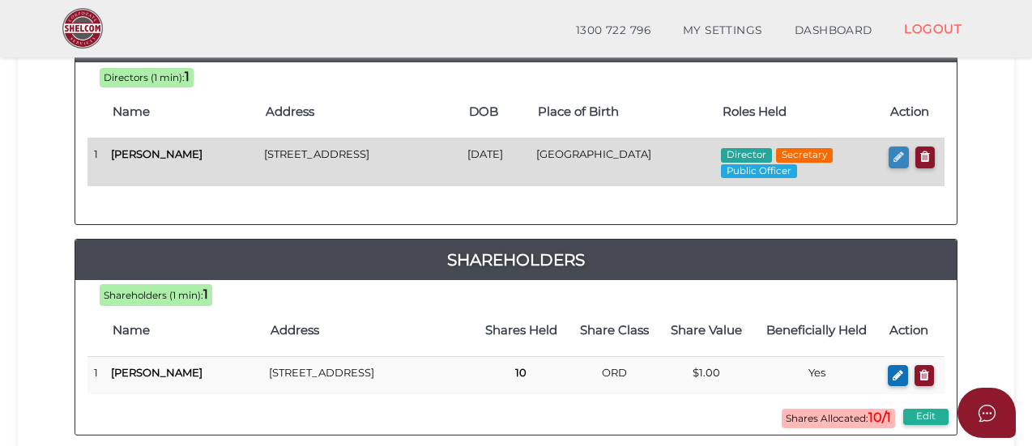
click at [896, 158] on icon "button" at bounding box center [899, 157] width 11 height 12
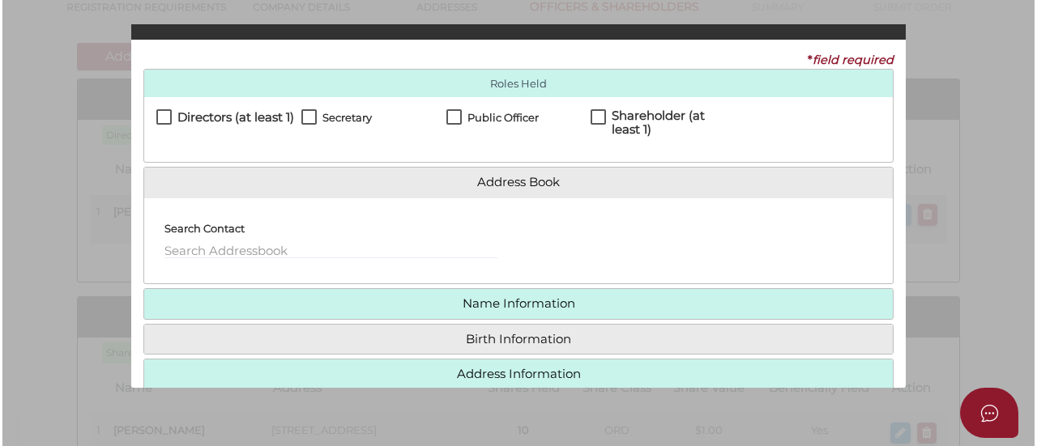
scroll to position [0, 0]
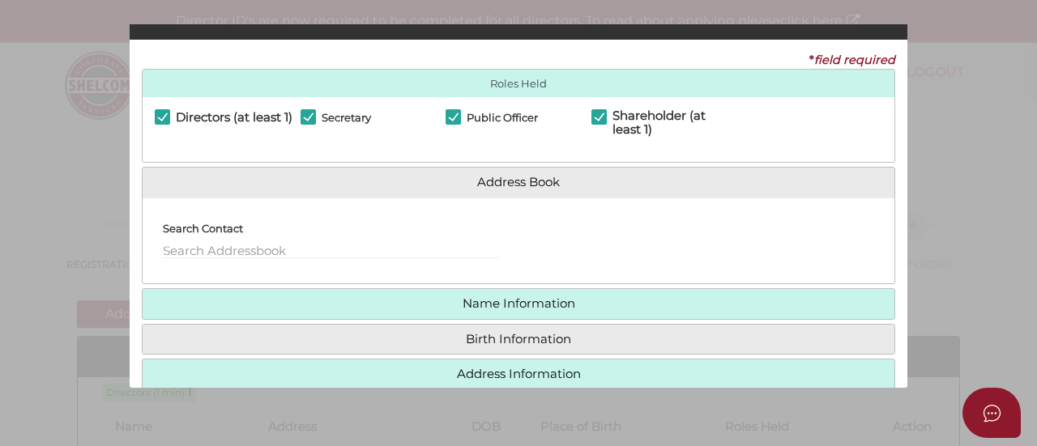
checkbox input "true"
type input "0"
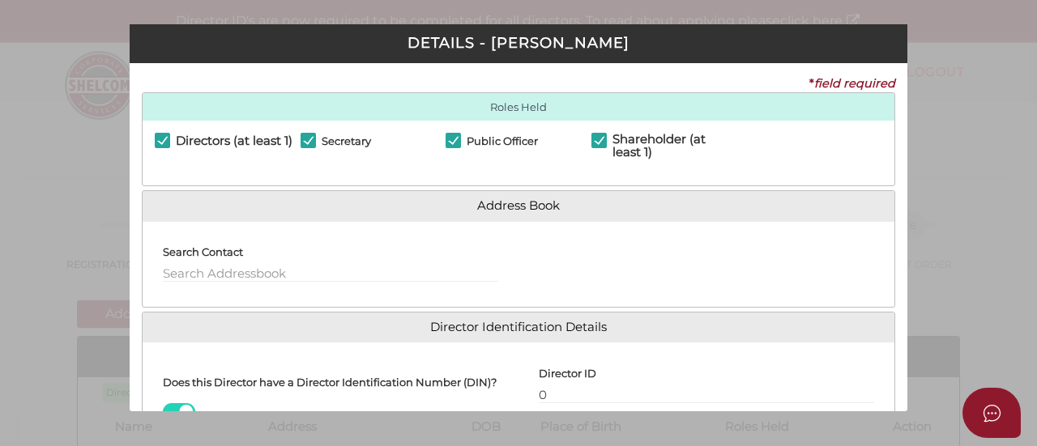
scroll to position [247, 0]
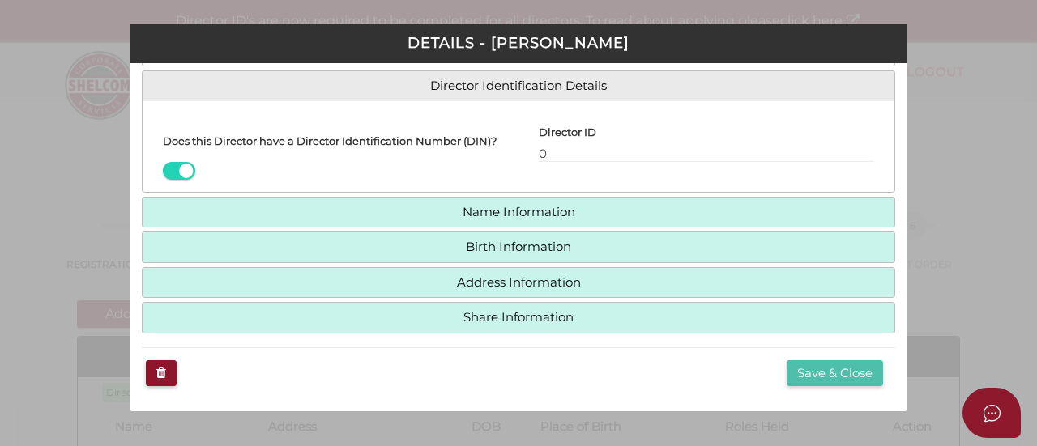
click at [834, 367] on button "Save & Close" at bounding box center [835, 374] width 96 height 27
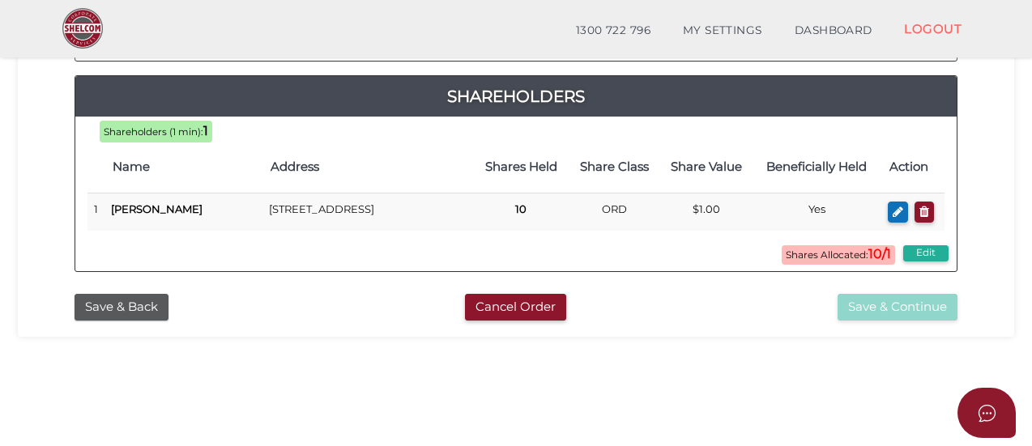
scroll to position [424, 0]
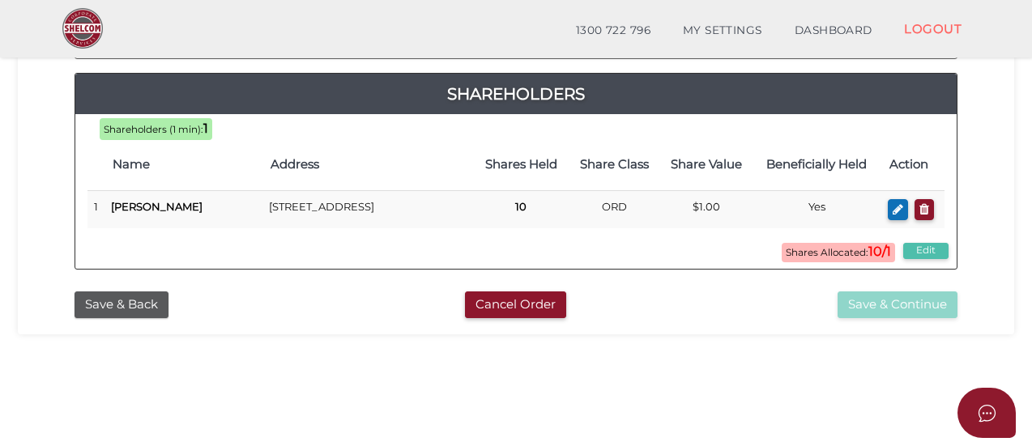
click at [926, 252] on button "Edit" at bounding box center [925, 251] width 45 height 16
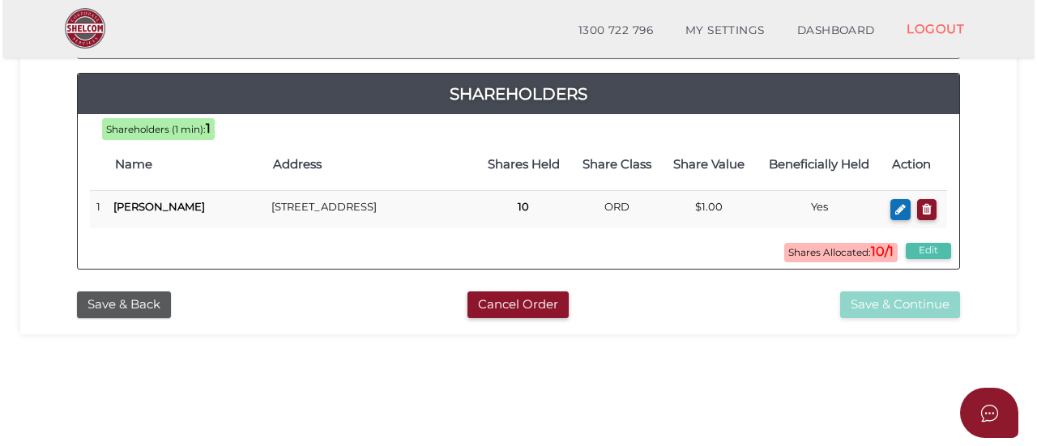
scroll to position [0, 0]
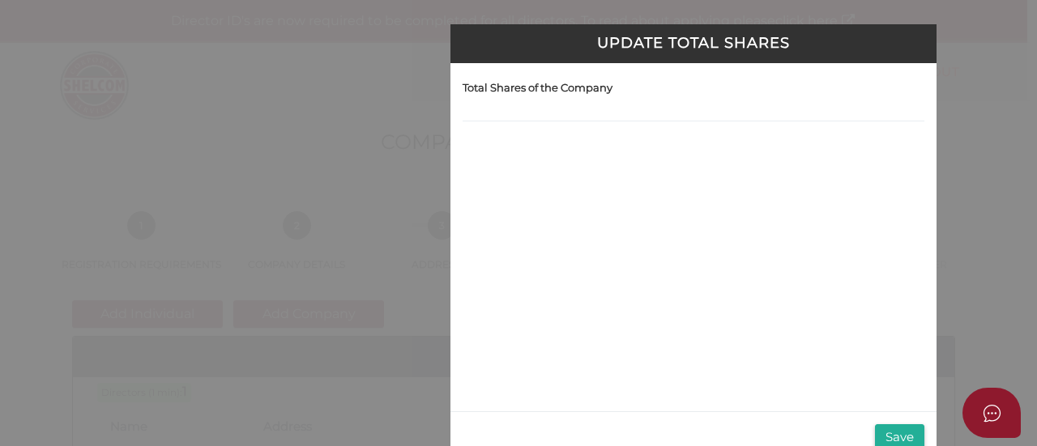
click at [370, 291] on div "Update Total Shares Total Shares of the Company Save" at bounding box center [518, 249] width 622 height 450
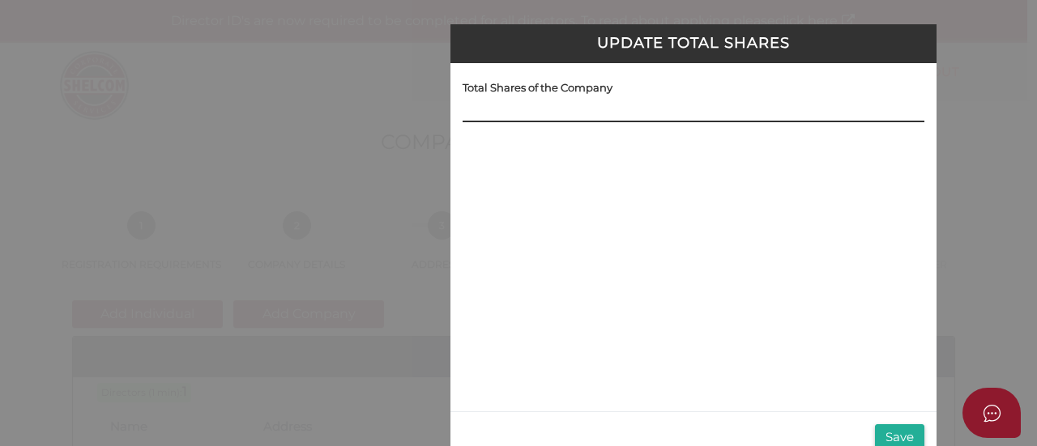
click at [619, 117] on input at bounding box center [694, 114] width 462 height 18
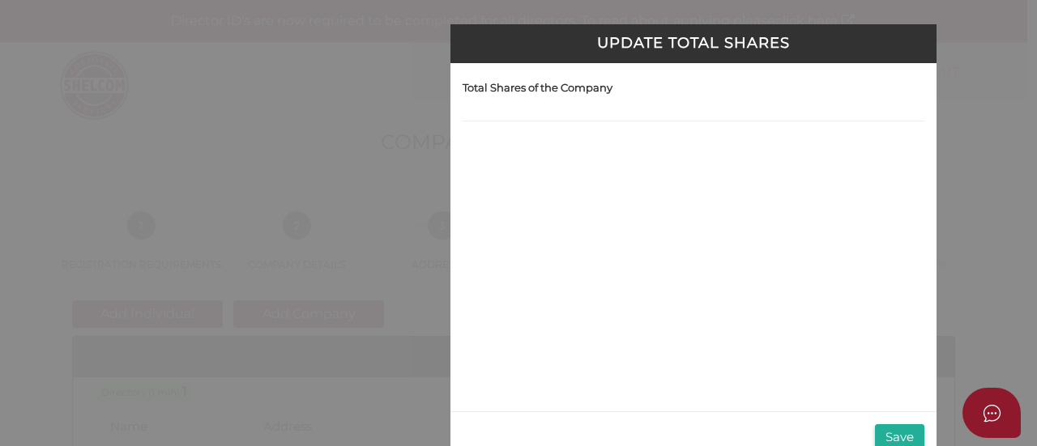
click at [573, 145] on div "Total Shares of the Company" at bounding box center [693, 237] width 486 height 348
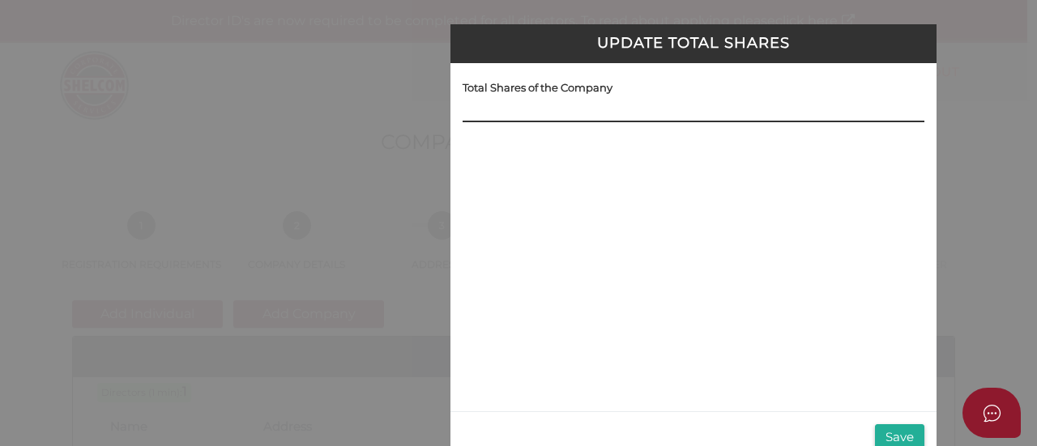
click at [483, 111] on input at bounding box center [694, 114] width 462 height 18
click at [489, 117] on input at bounding box center [694, 114] width 462 height 18
type input "1"
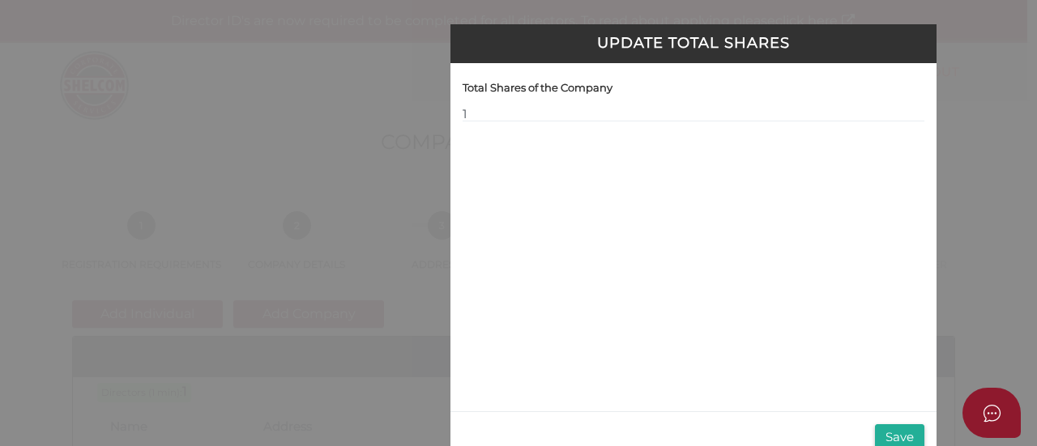
click at [557, 207] on div "Total Shares of the Company 1" at bounding box center [693, 237] width 486 height 348
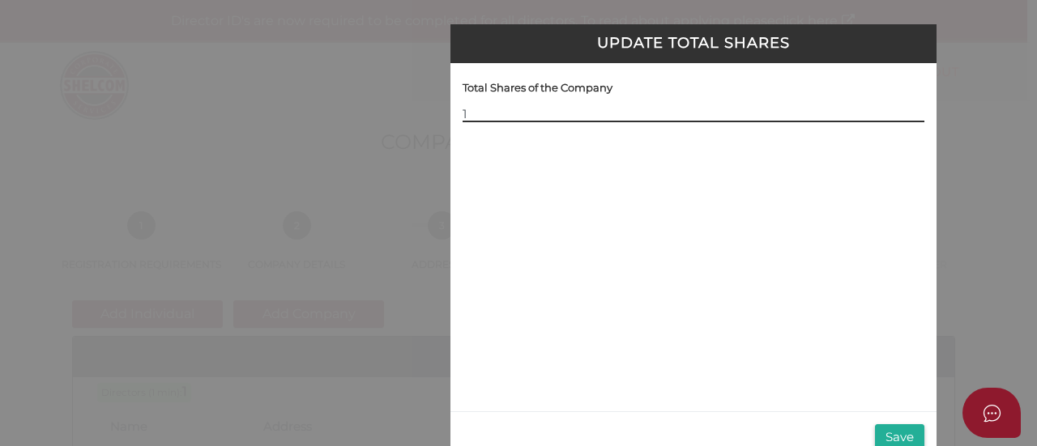
click at [485, 113] on input "1" at bounding box center [694, 114] width 462 height 18
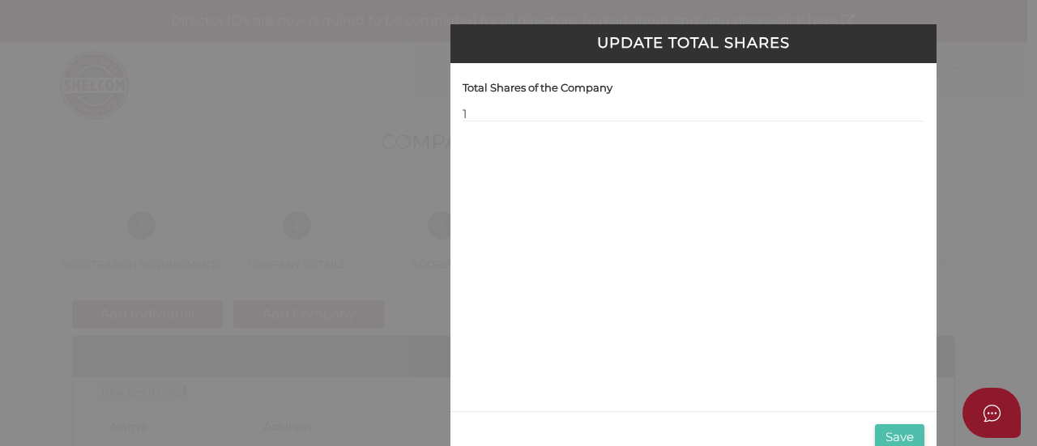
click at [892, 436] on button "Save" at bounding box center [899, 438] width 49 height 27
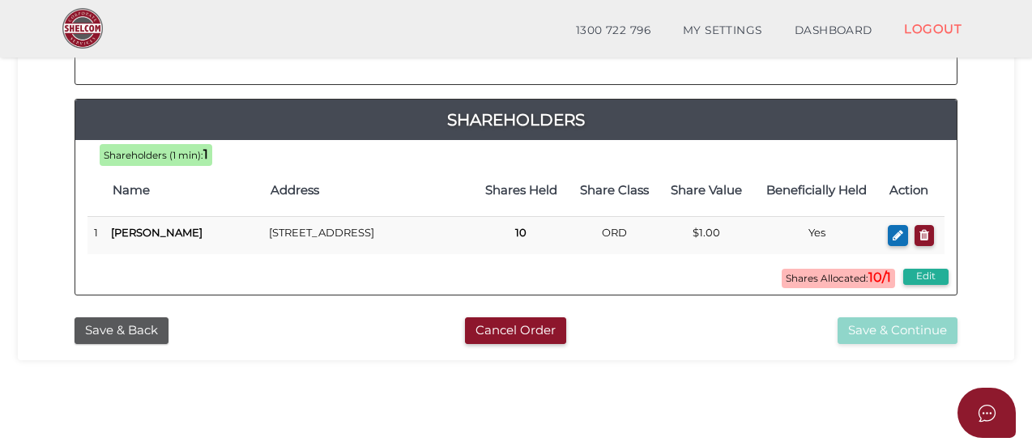
scroll to position [407, 0]
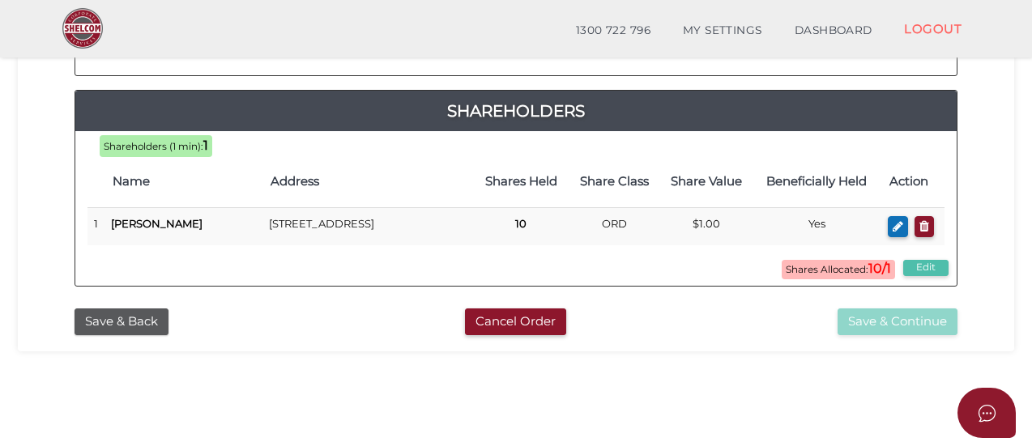
click at [937, 275] on button "Edit" at bounding box center [925, 268] width 45 height 16
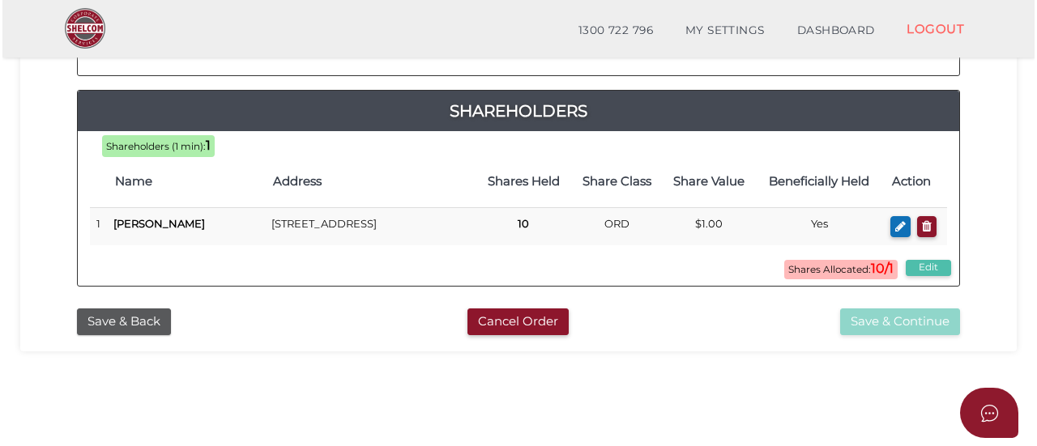
scroll to position [0, 0]
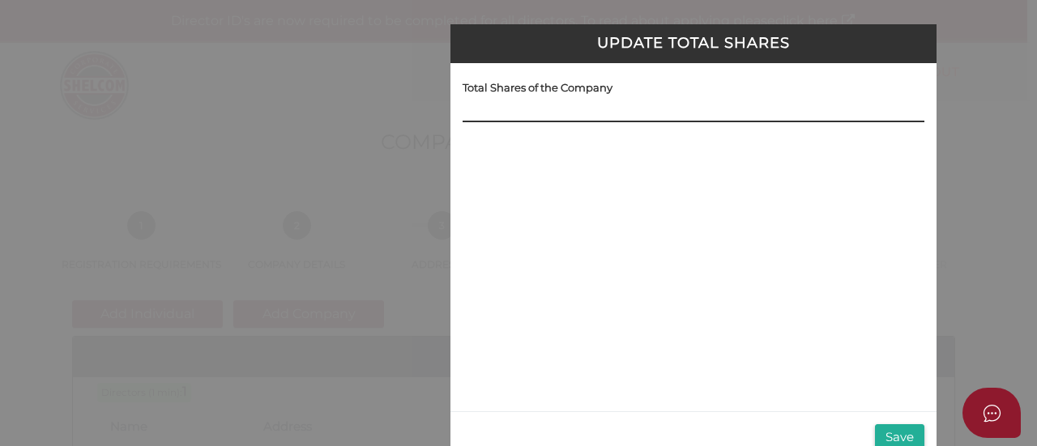
click at [506, 106] on input at bounding box center [694, 114] width 462 height 18
click at [483, 108] on input at bounding box center [694, 114] width 462 height 18
type input "10"
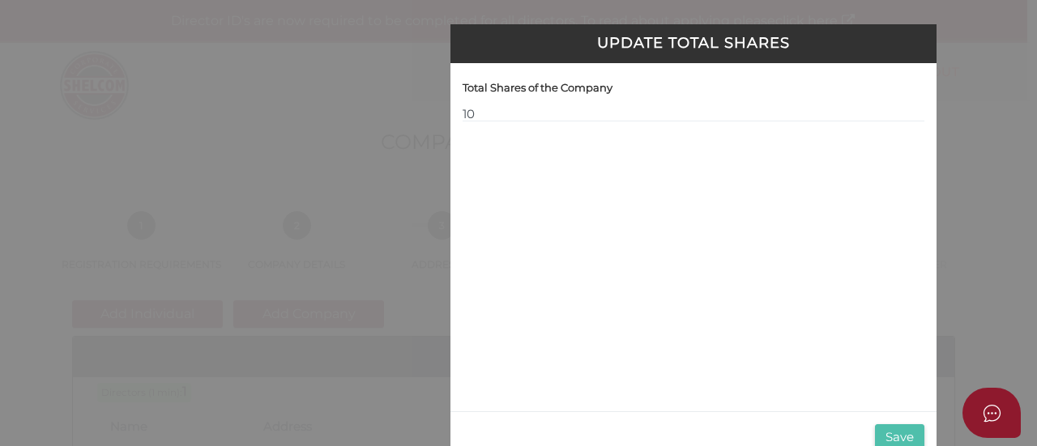
click at [894, 431] on button "Save" at bounding box center [899, 438] width 49 height 27
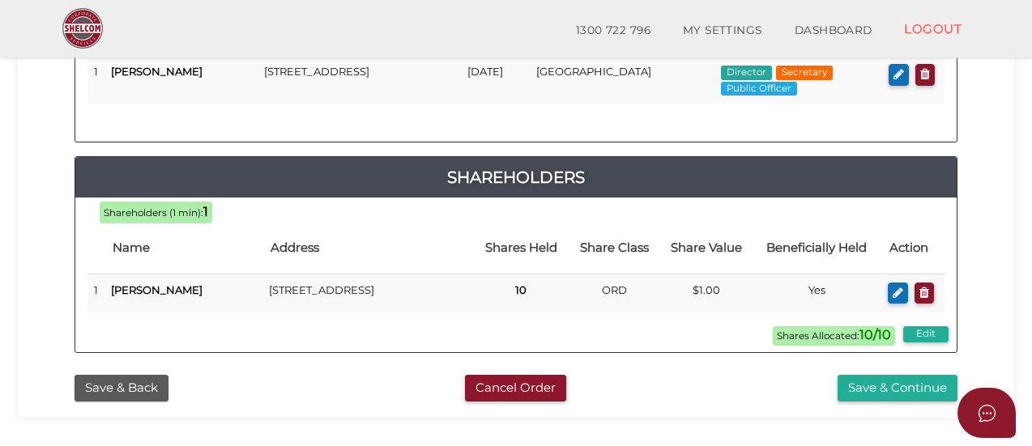
scroll to position [495, 0]
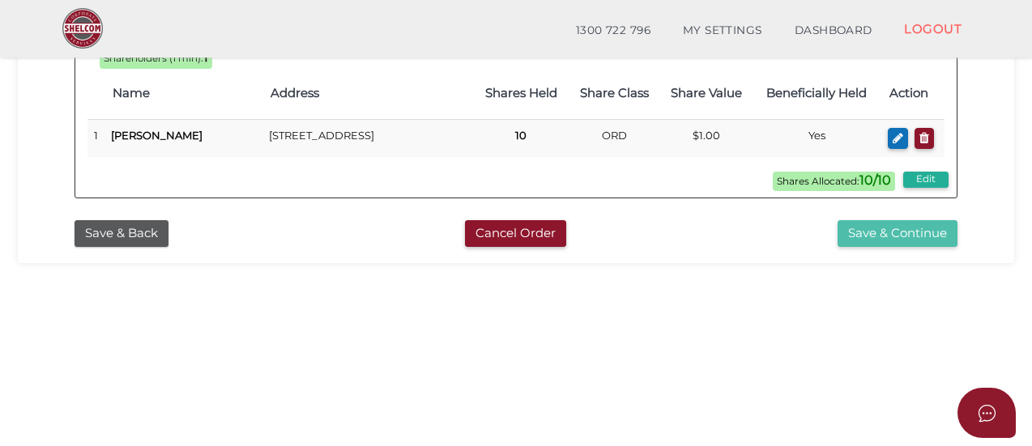
click at [852, 239] on button "Save & Continue" at bounding box center [898, 233] width 120 height 27
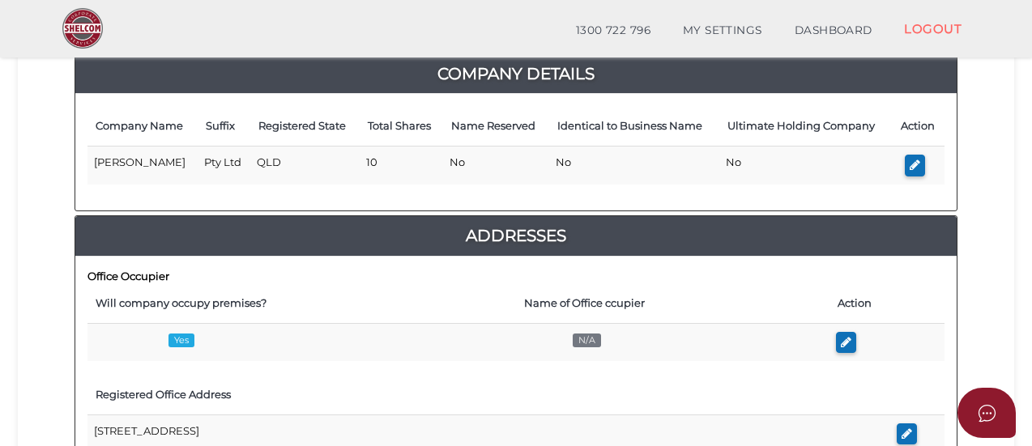
scroll to position [230, 0]
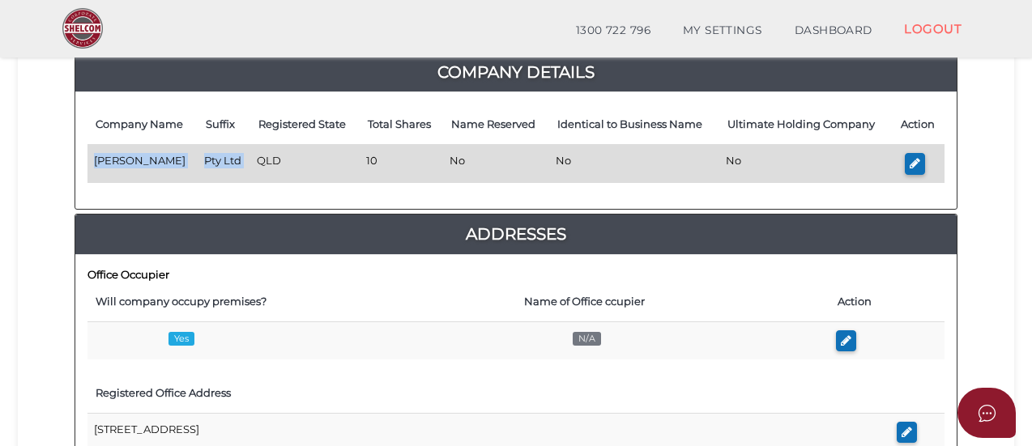
drag, startPoint x: 96, startPoint y: 159, endPoint x: 257, endPoint y: 163, distance: 160.5
click at [257, 163] on tr "G Dhiman Pty Ltd QLD 10 No No No" at bounding box center [515, 164] width 857 height 38
copy tr "G Dhiman Pty Ltd"
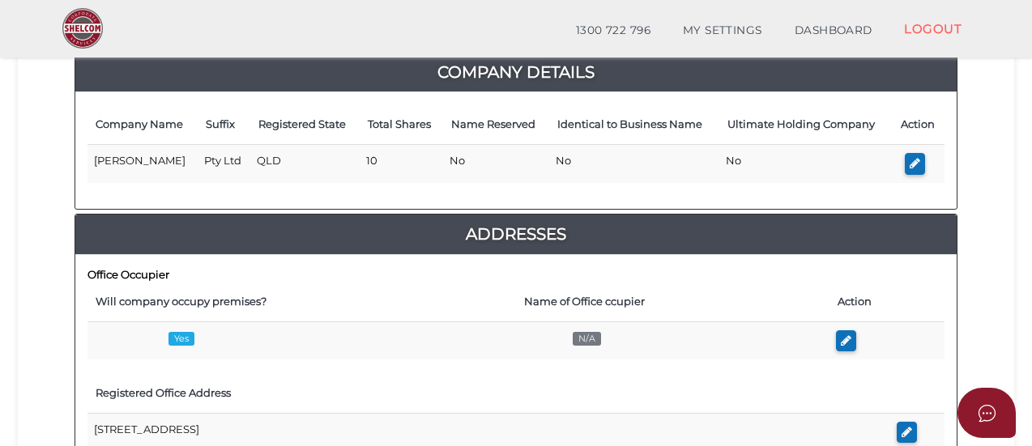
click at [392, 289] on th "Will company occupy premises?" at bounding box center [301, 302] width 429 height 40
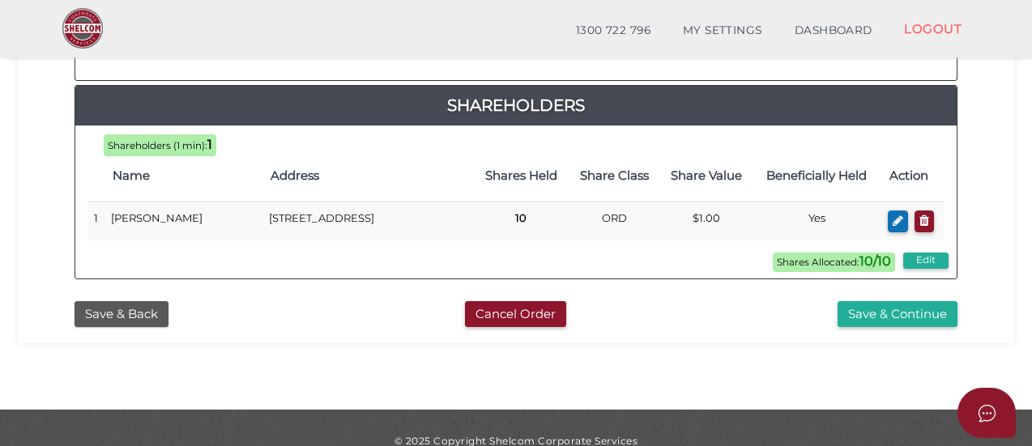
scroll to position [953, 0]
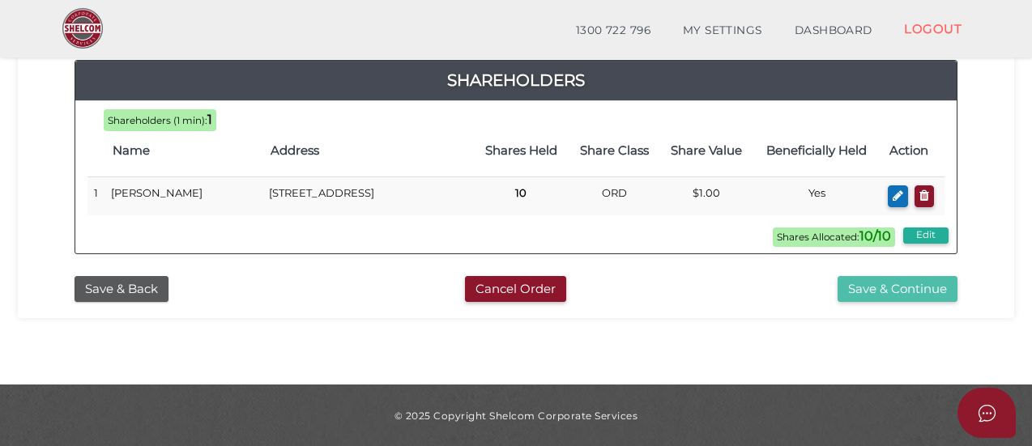
click at [891, 294] on button "Save & Continue" at bounding box center [898, 289] width 120 height 27
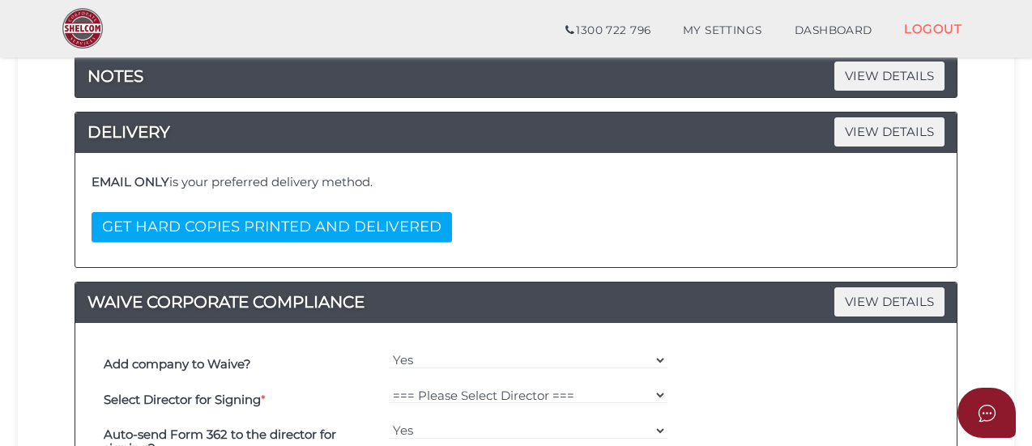
scroll to position [437, 0]
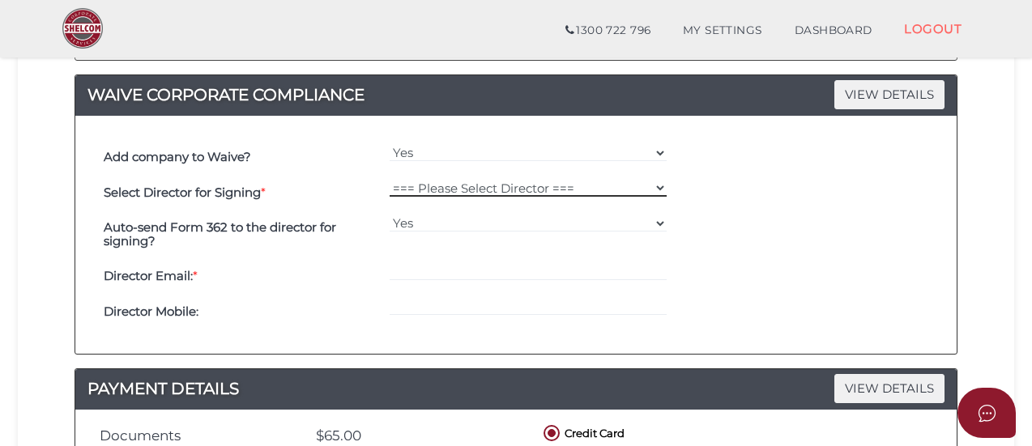
click at [475, 179] on select "=== Please Select Director === [PERSON_NAME]" at bounding box center [529, 188] width 278 height 18
select select "000026911"
click at [390, 179] on select "=== Please Select Director === [PERSON_NAME]" at bounding box center [529, 188] width 278 height 18
click at [419, 276] on input "email" at bounding box center [529, 272] width 278 height 18
click at [433, 259] on div at bounding box center [529, 277] width 286 height 36
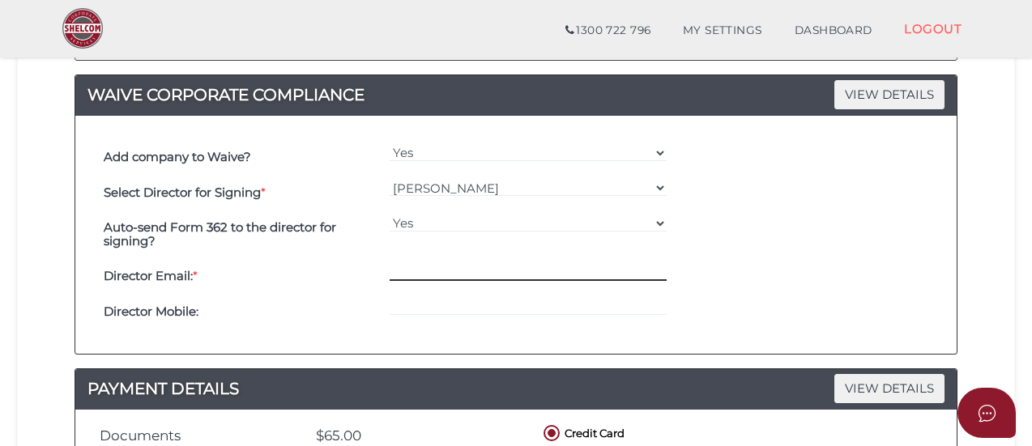
click at [411, 275] on input "email" at bounding box center [529, 272] width 278 height 18
paste input "[EMAIL_ADDRESS][DOMAIN_NAME]"
type input "[EMAIL_ADDRESS][DOMAIN_NAME]"
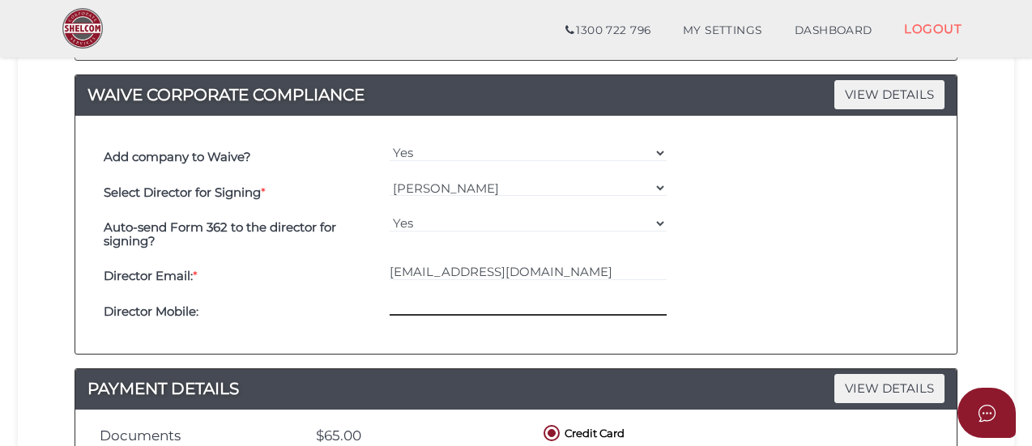
click at [399, 306] on input "tel" at bounding box center [529, 307] width 278 height 18
click at [409, 310] on input "tel" at bounding box center [529, 307] width 278 height 18
paste input "0469017472"
type input "0469017472"
click at [846, 227] on div "Auto-send Form 362 to the director for signing? Yes No" at bounding box center [516, 235] width 833 height 49
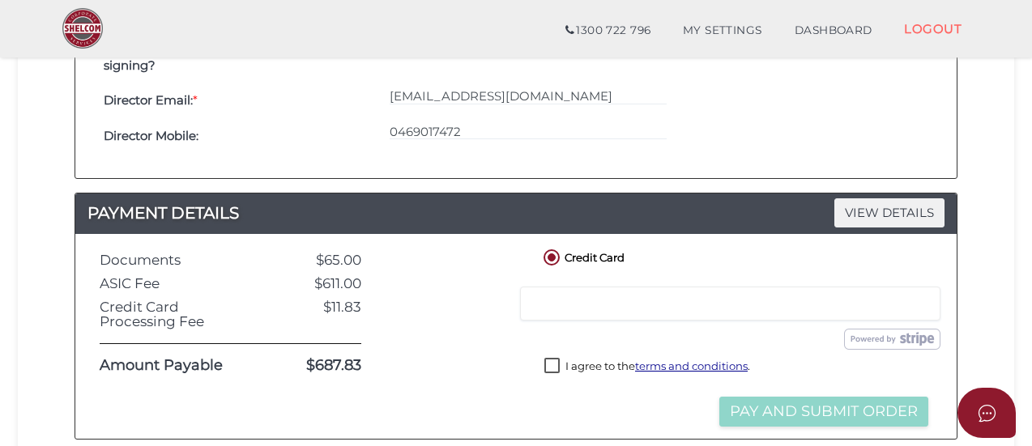
scroll to position [624, 0]
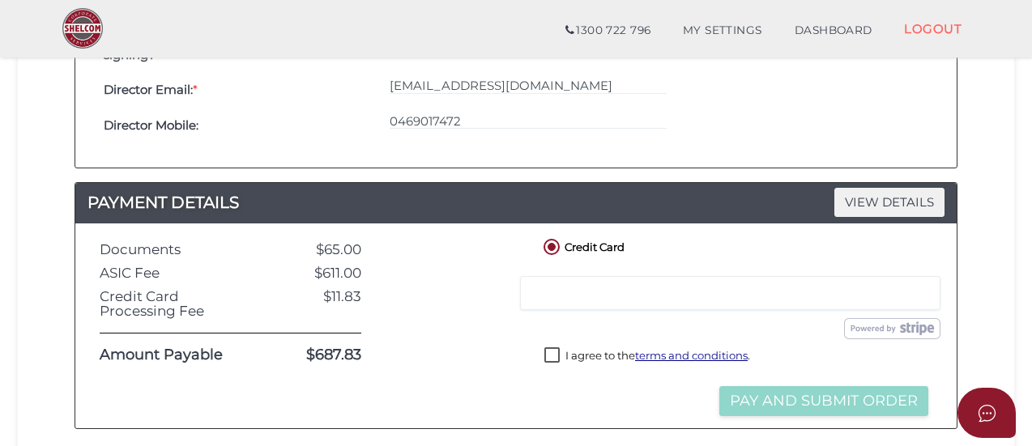
click at [556, 352] on label "I agree to the terms and conditions ." at bounding box center [647, 358] width 206 height 20
checkbox input "true"
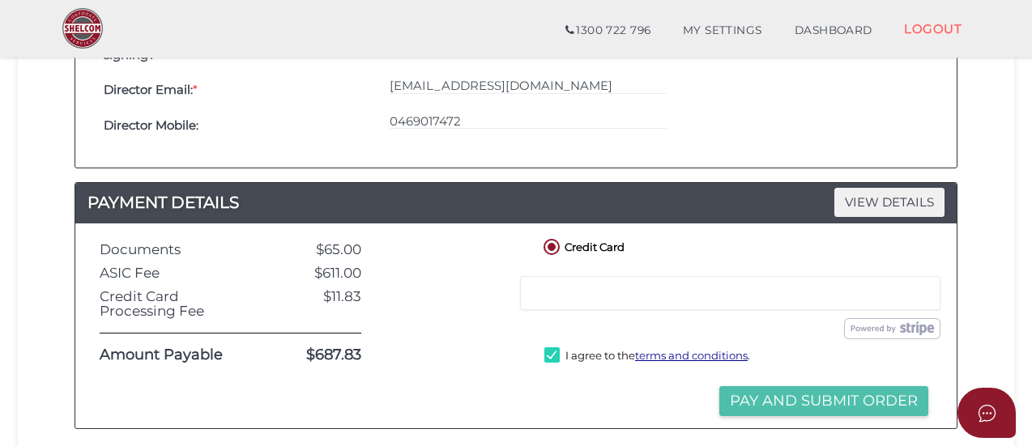
click at [762, 386] on button "Pay and Submit Order" at bounding box center [823, 401] width 209 height 30
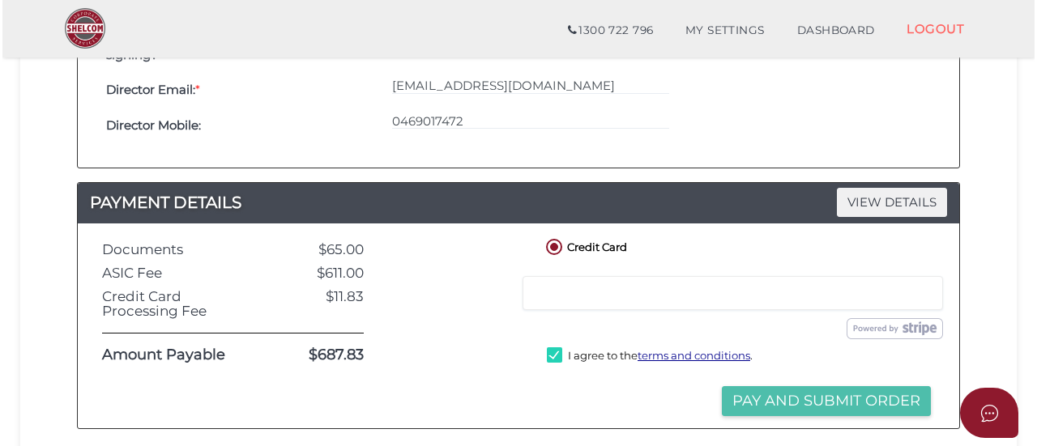
scroll to position [0, 0]
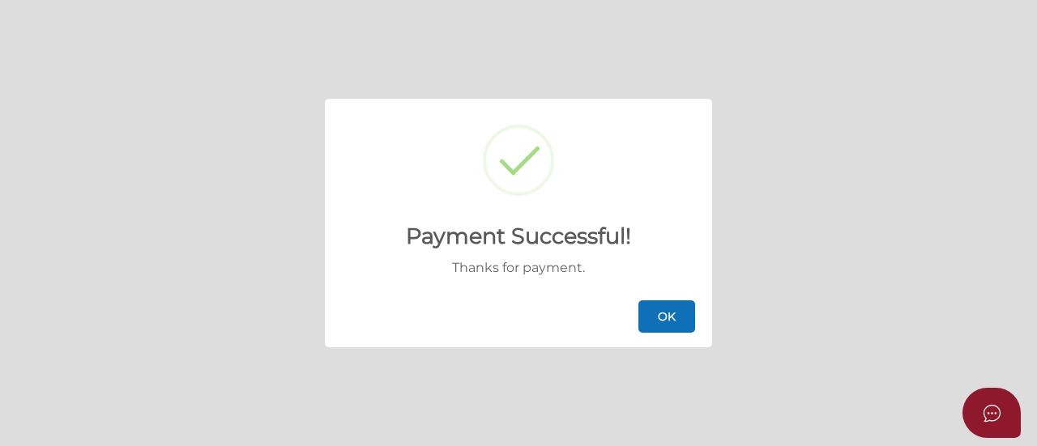
click at [676, 310] on button "OK" at bounding box center [666, 317] width 57 height 32
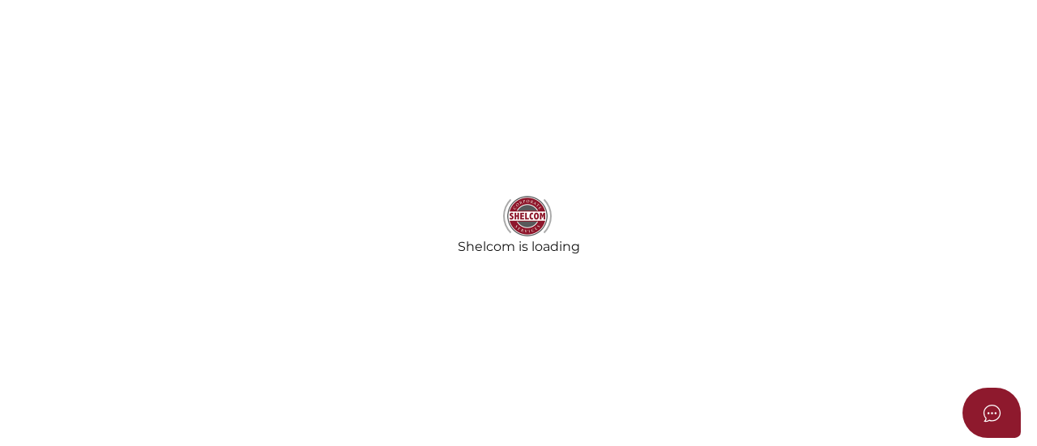
select select "000026911"
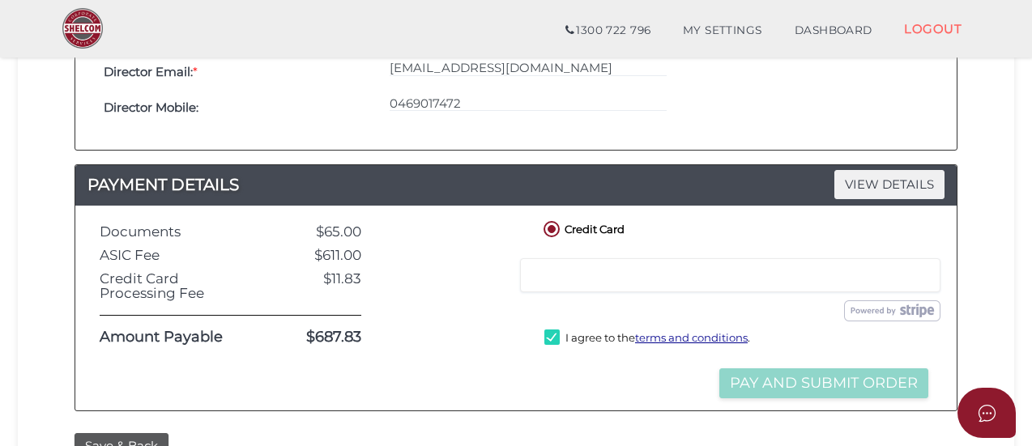
click at [291, 129] on div "Add company to Waive? Yes No Select Director for Signing * === Please Select Di…" at bounding box center [515, 31] width 857 height 214
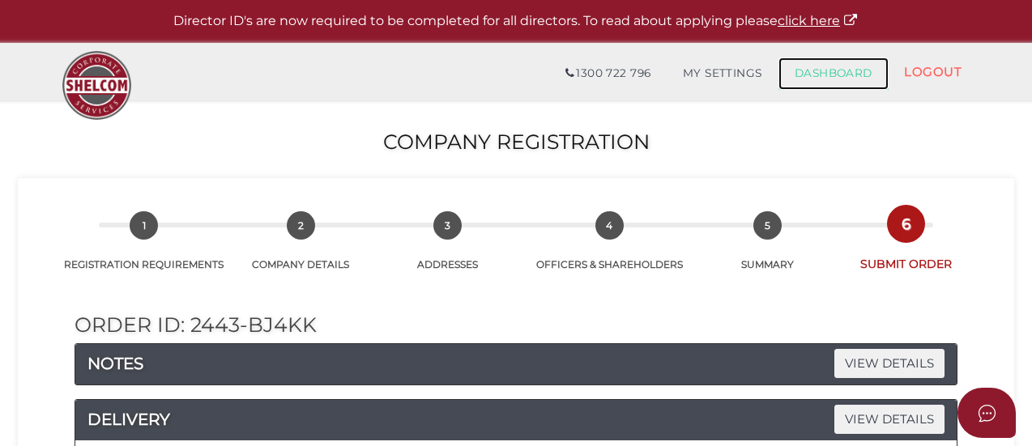
click at [815, 76] on link "DASHBOARD" at bounding box center [834, 74] width 110 height 32
